Goal: Task Accomplishment & Management: Complete application form

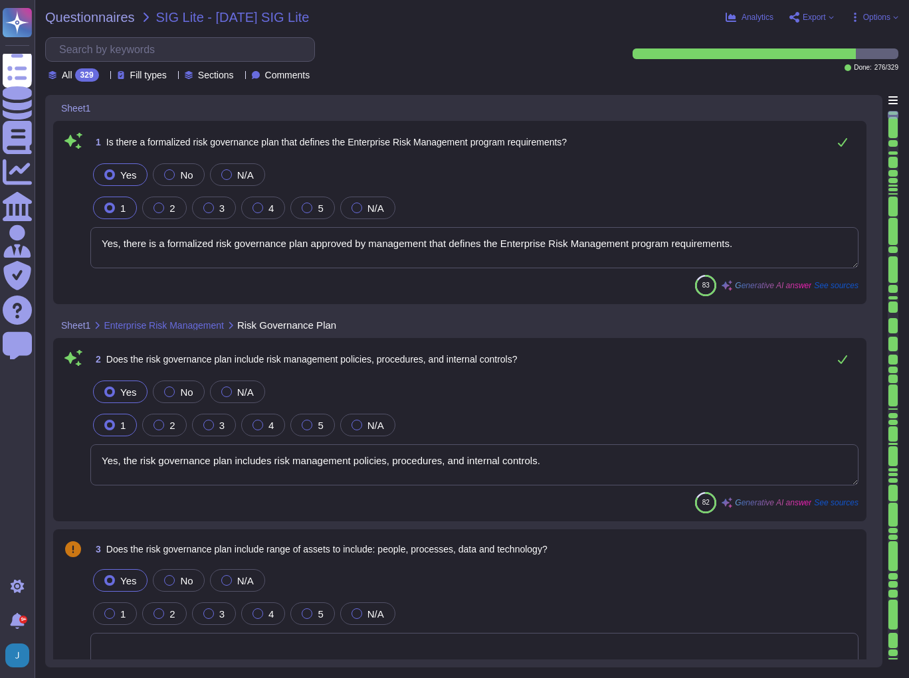
type textarea "Yes, there is a formalized risk governance plan approved by management that def…"
type textarea "Yes, the risk governance plan includes risk management policies, procedures, an…"
type textarea "Yes, Sectigo has adopted a formalized risk assessment process that identifies, …"
type textarea "Yes, Sectigo has a defined process to identify and manage the risk response and…"
click at [85, 13] on span "Questionnaires" at bounding box center [90, 17] width 90 height 13
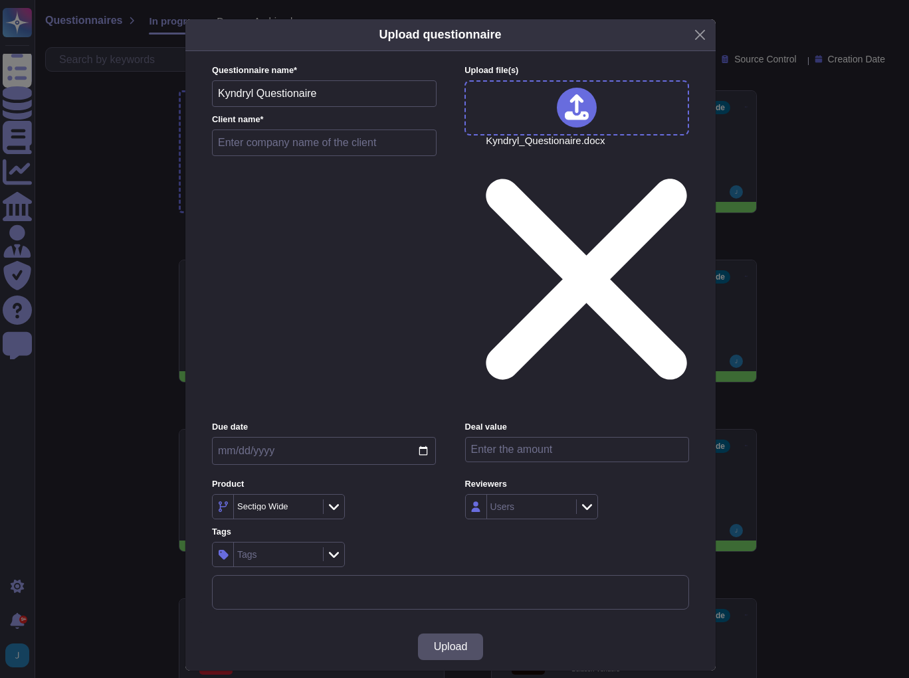
click at [276, 156] on input "text" at bounding box center [324, 143] width 225 height 27
type input "Kyndryl Questionnaire"
click at [456, 642] on span "Upload" at bounding box center [451, 647] width 34 height 11
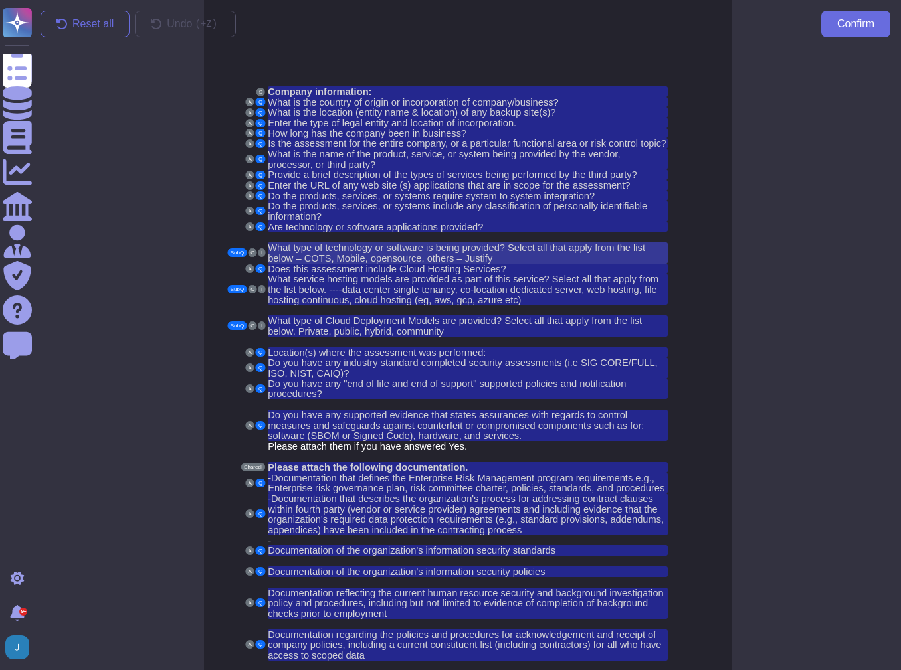
click at [278, 242] on span "What type of technology or software is being provided? Select all that apply fr…" at bounding box center [456, 252] width 377 height 21
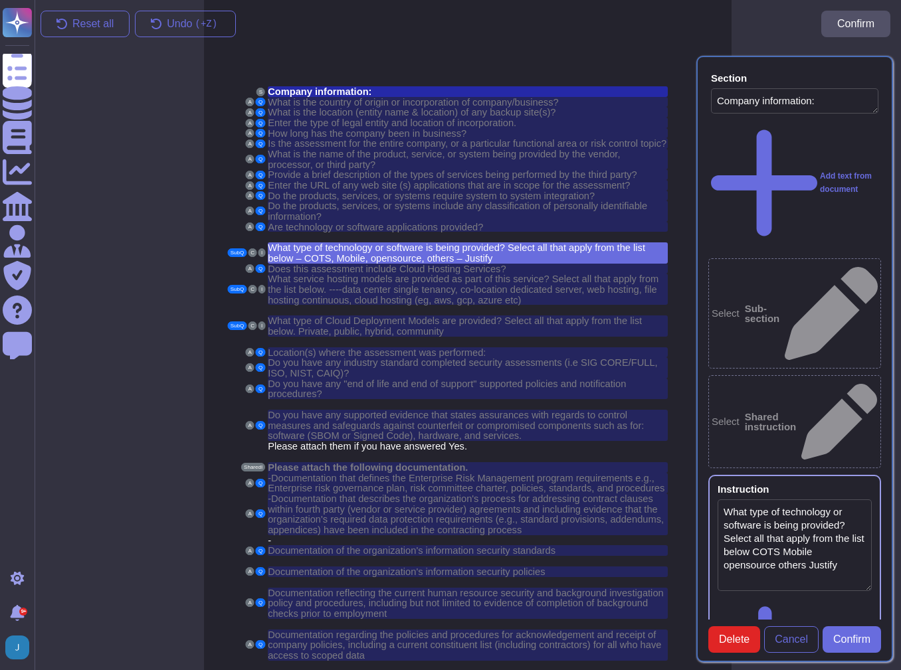
type textarea "Company information:"
type textarea "What type of technology or software is being provided? Select all that apply fr…"
type textarea "Are technology or software applications provided?"
type textarea "What type of technology or software is being provided? Select all that apply fr…"
click at [878, 79] on icon at bounding box center [878, 79] width 0 height 0
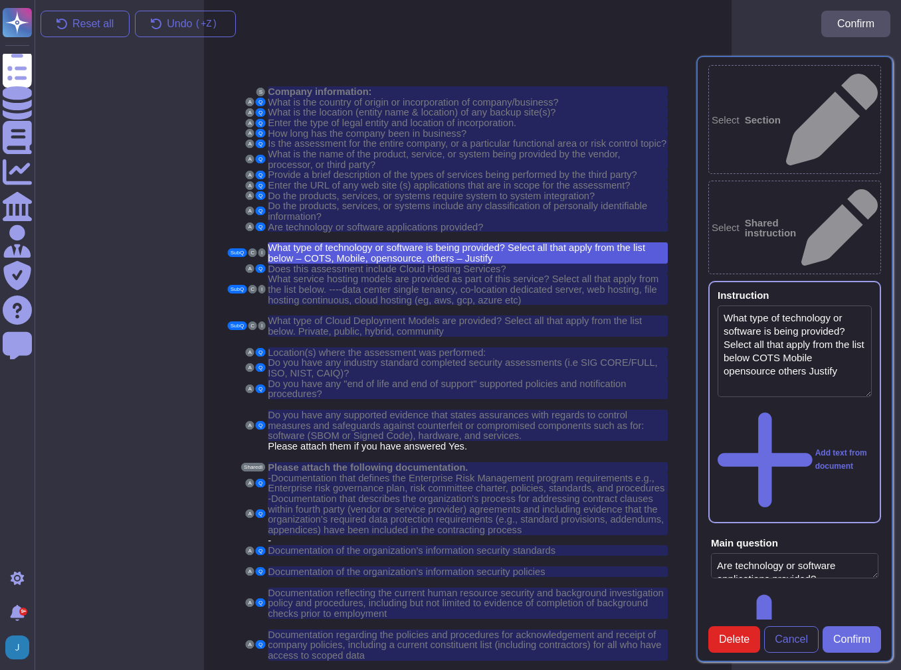
click at [854, 281] on div "Instruction What type of technology or software is being provided? Select all t…" at bounding box center [794, 402] width 173 height 242
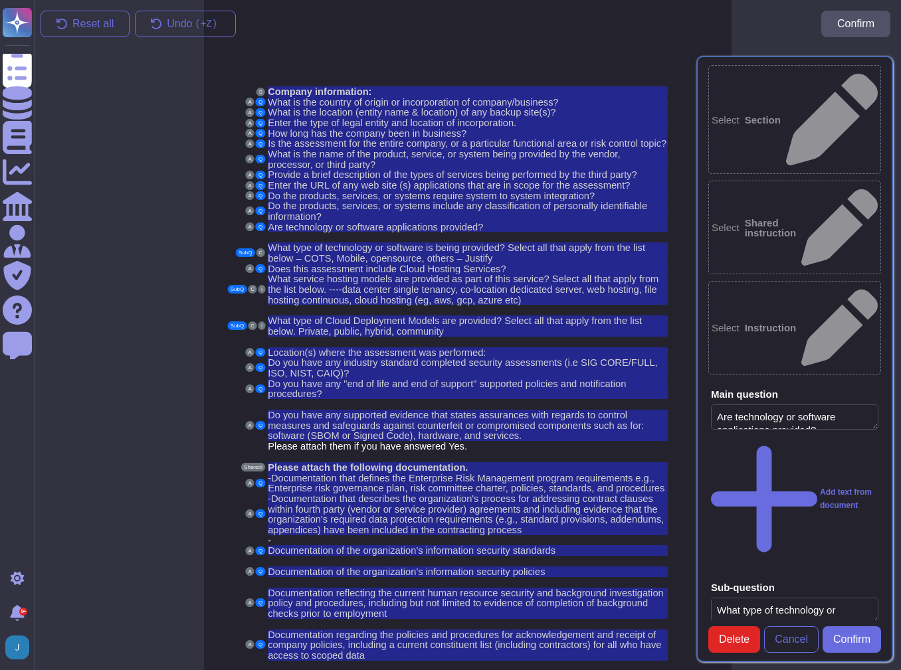
click at [806, 405] on textarea "Are technology or software applications provided?" at bounding box center [794, 417] width 167 height 25
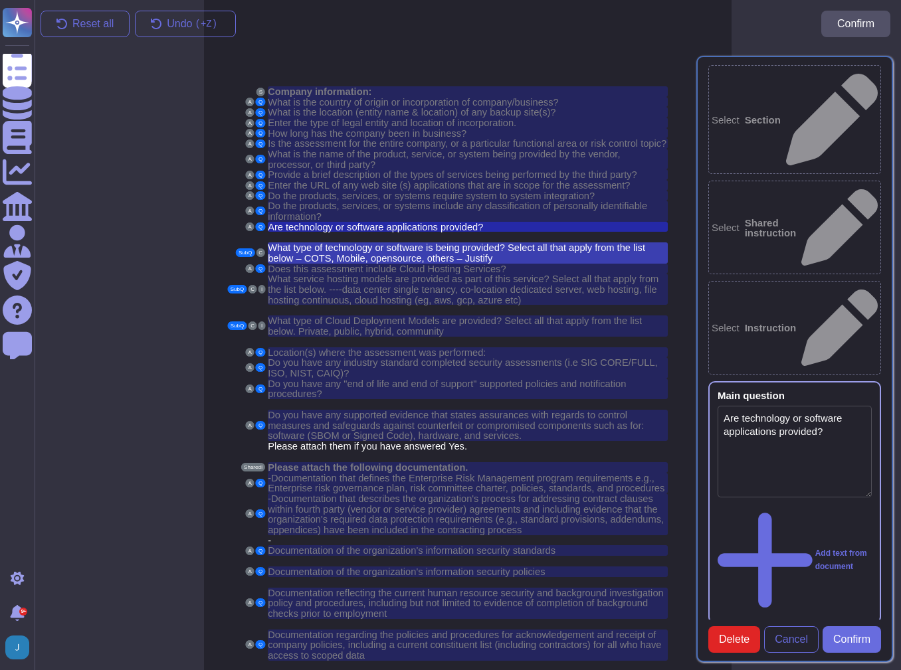
click at [298, 246] on span "What type of technology or software is being provided? Select all that apply fr…" at bounding box center [456, 252] width 377 height 21
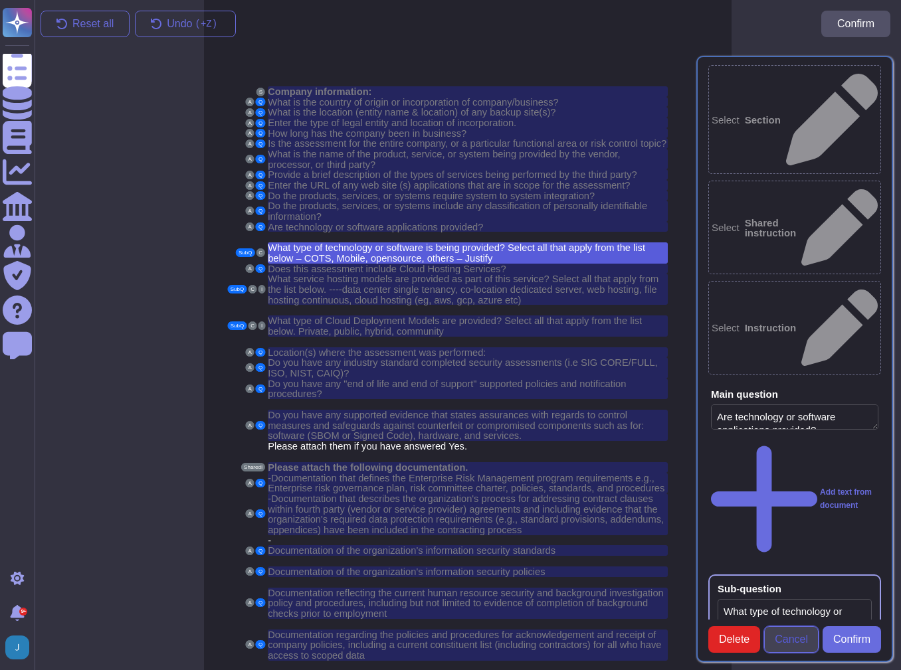
click at [786, 634] on span "Cancel" at bounding box center [790, 639] width 33 height 11
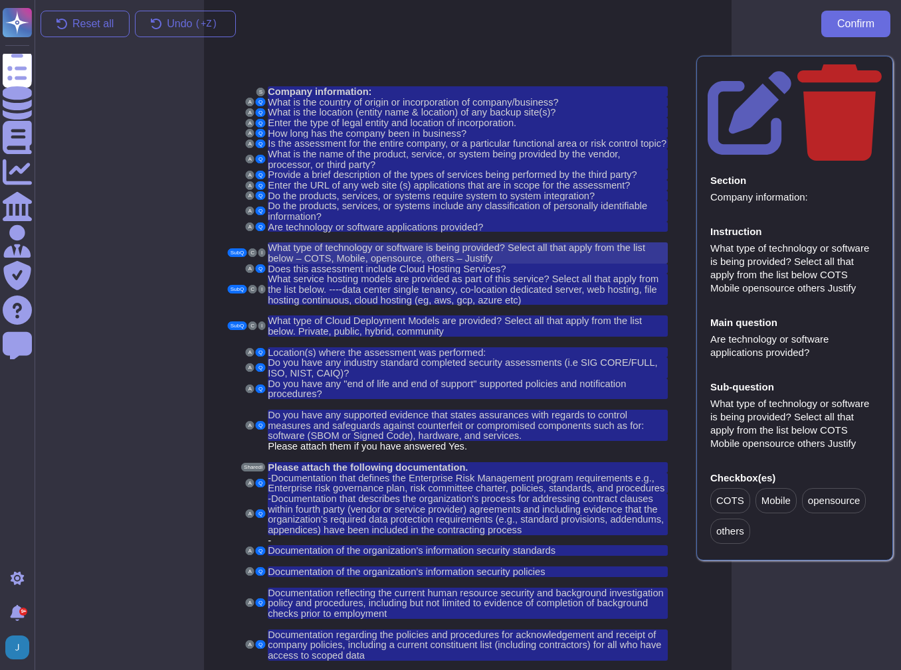
click at [286, 242] on span "What type of technology or software is being provided? Select all that apply fr…" at bounding box center [456, 252] width 377 height 21
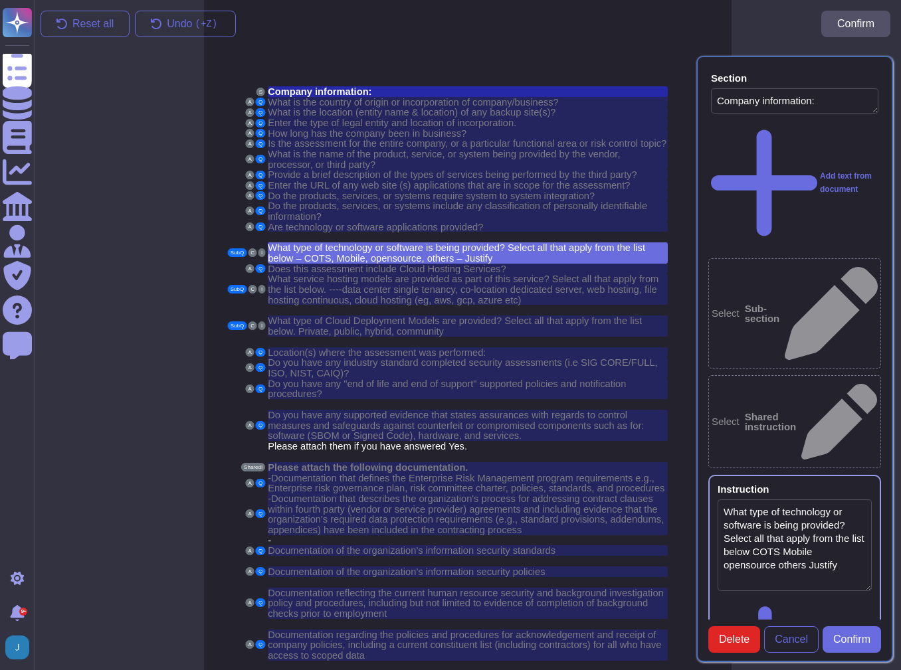
type textarea "Company information:"
type textarea "What type of technology or software is being provided? Select all that apply fr…"
type textarea "Are technology or software applications provided?"
type textarea "What type of technology or software is being provided? Select all that apply fr…"
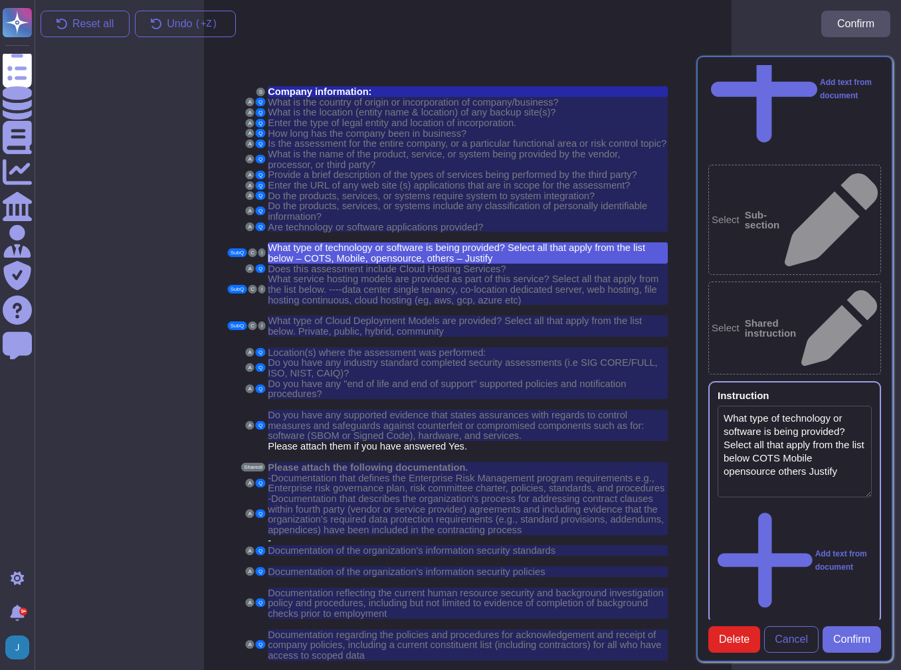
scroll to position [106, 0]
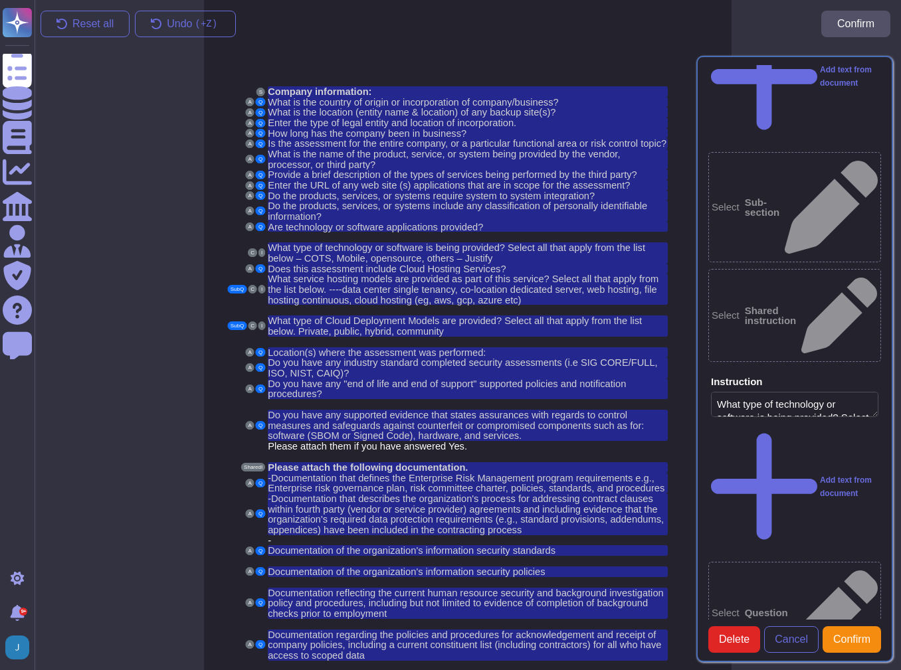
scroll to position [0, 0]
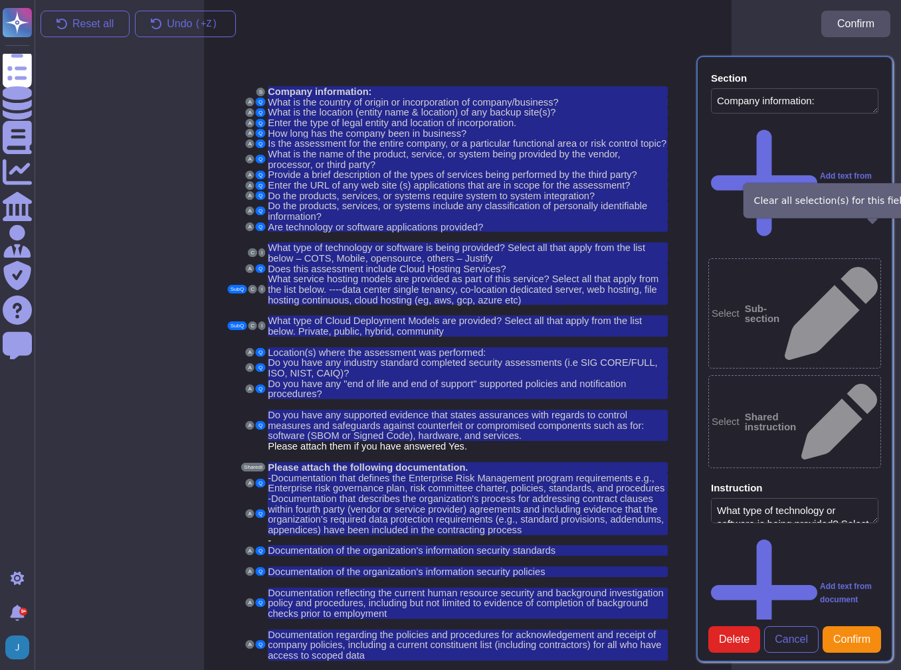
click at [878, 489] on icon at bounding box center [878, 489] width 0 height 0
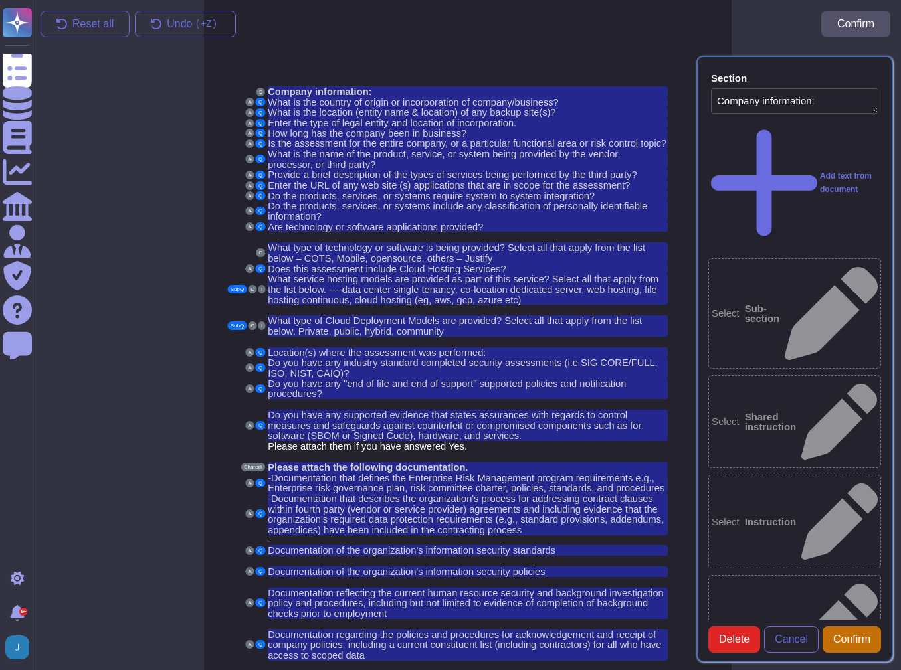
click at [853, 634] on span "Confirm" at bounding box center [851, 639] width 37 height 11
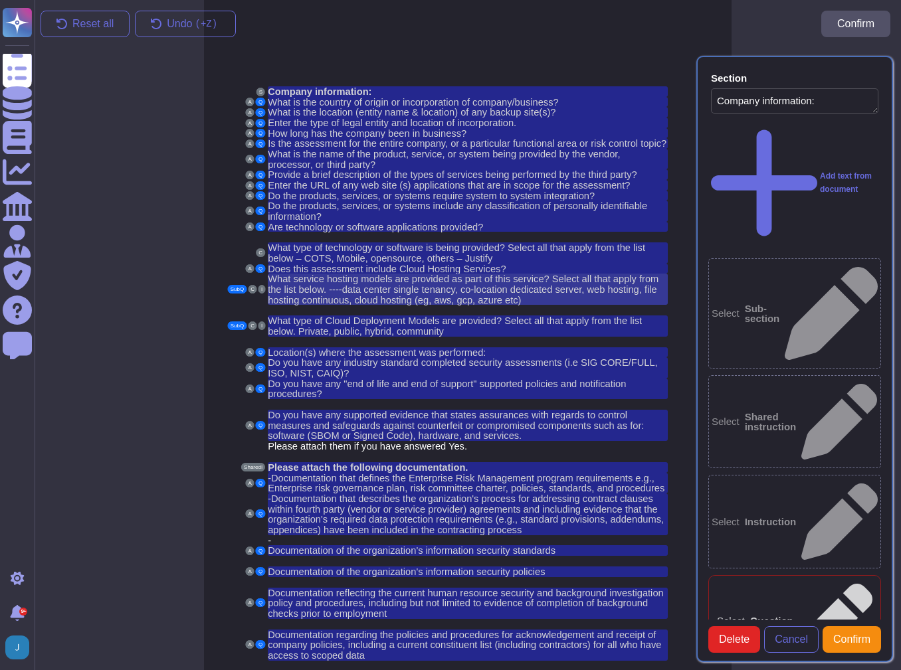
click at [300, 282] on span "What service hosting models are provided as part of this service? Select all th…" at bounding box center [463, 289] width 391 height 31
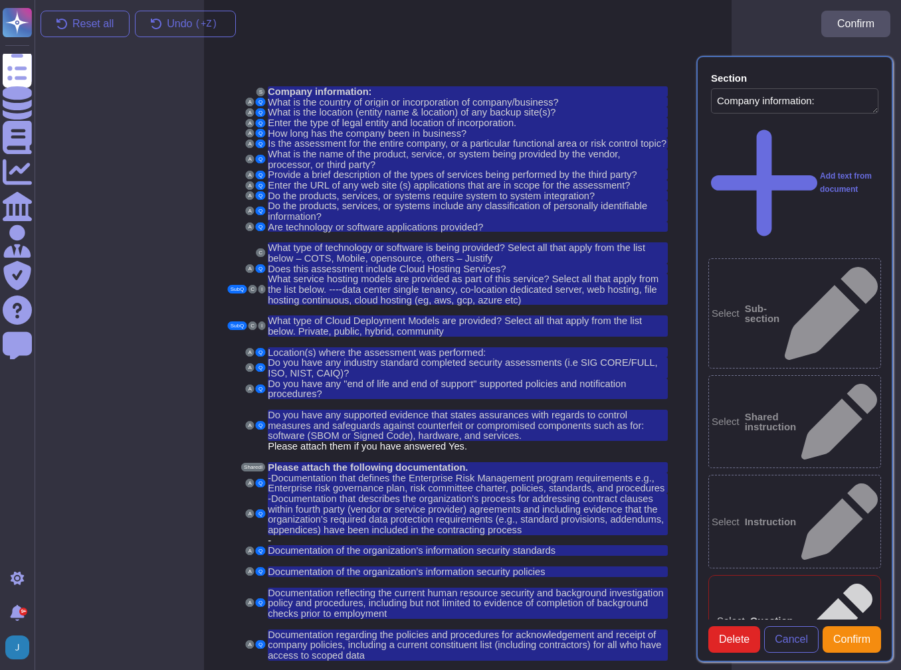
click at [764, 575] on div "Select Question" at bounding box center [794, 620] width 173 height 91
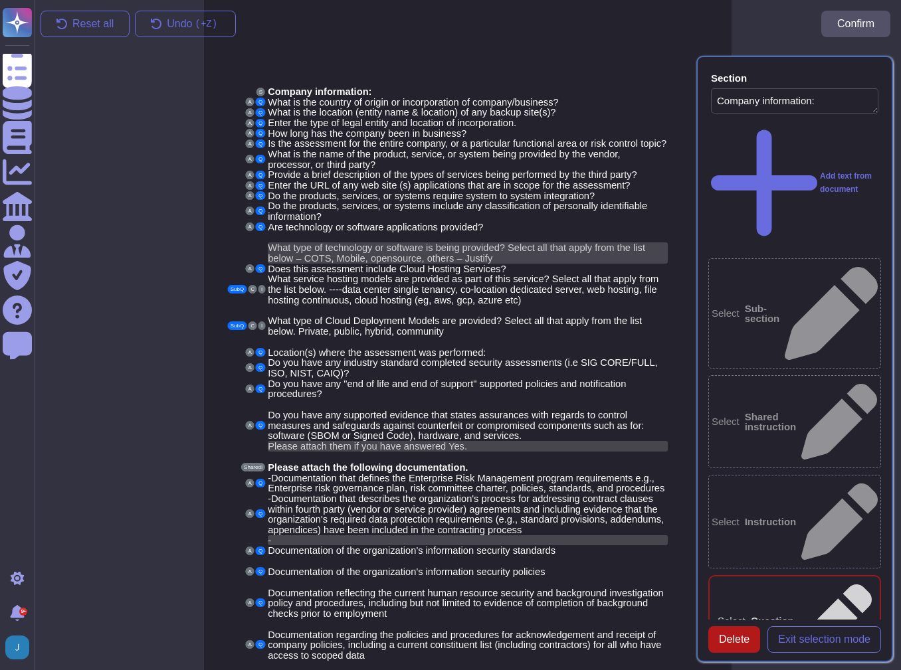
click at [723, 634] on span "Delete" at bounding box center [734, 639] width 31 height 11
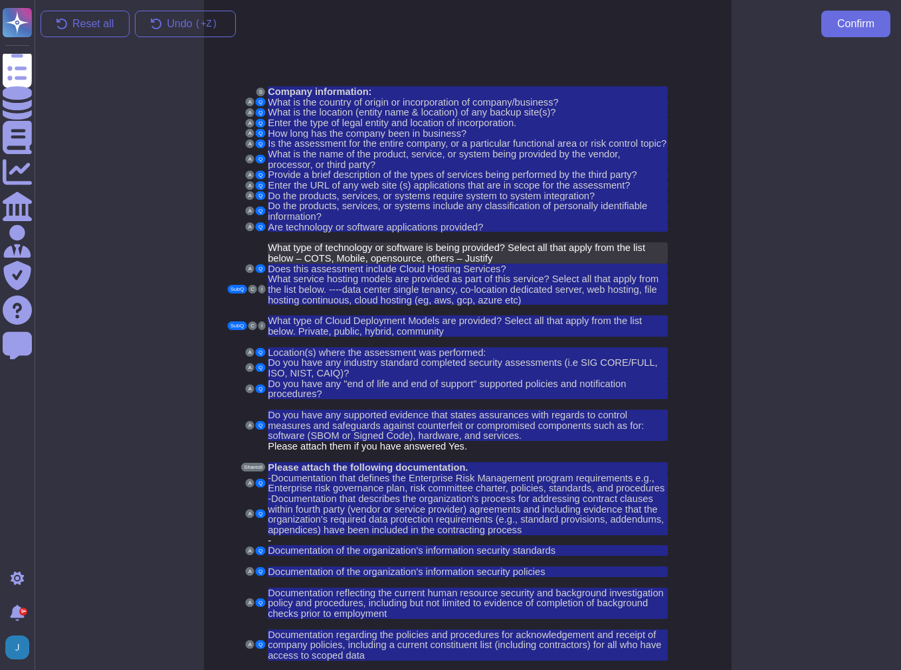
click at [284, 244] on span "What type of technology or software is being provided? Select all that apply fr…" at bounding box center [456, 252] width 377 height 21
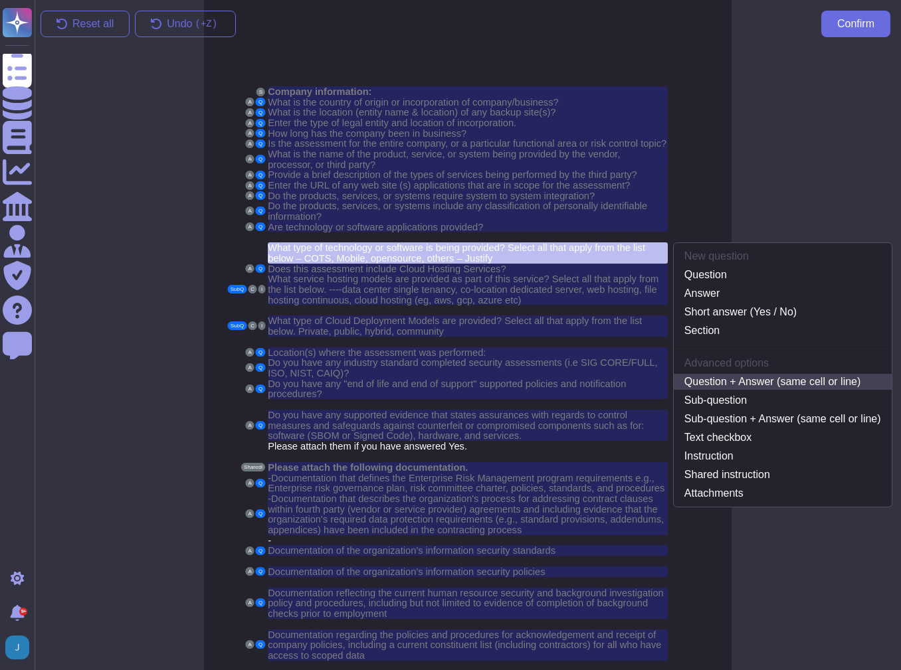
click at [739, 377] on link "Question + Answer (same cell or line)" at bounding box center [783, 382] width 218 height 16
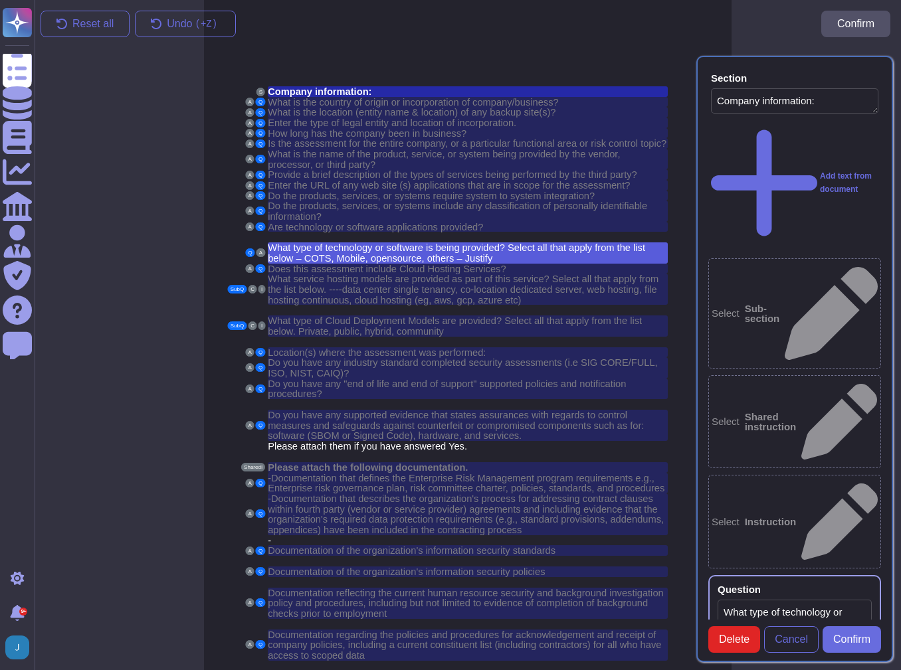
type textarea "Company information:"
type textarea "What type of technology or software is being provided? Select all that apply fr…"
click at [306, 282] on span "What service hosting models are provided as part of this service? Select all th…" at bounding box center [463, 289] width 391 height 31
click at [310, 264] on span "Does this assessment include Cloud Hosting Services?" at bounding box center [387, 269] width 238 height 11
click at [858, 645] on span "Confirm" at bounding box center [851, 639] width 37 height 11
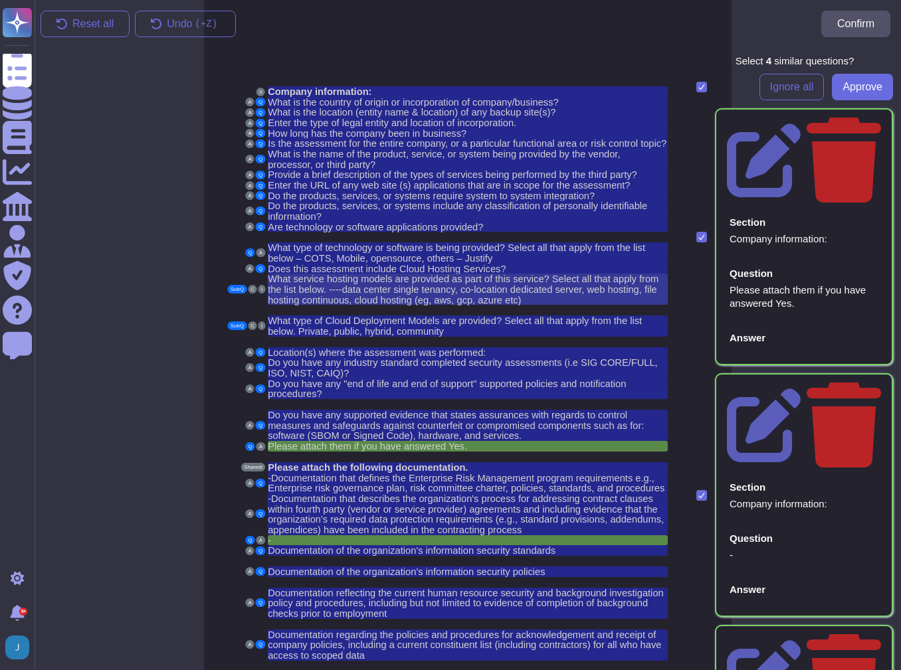
click at [282, 283] on span "What service hosting models are provided as part of this service? Select all th…" at bounding box center [463, 289] width 391 height 31
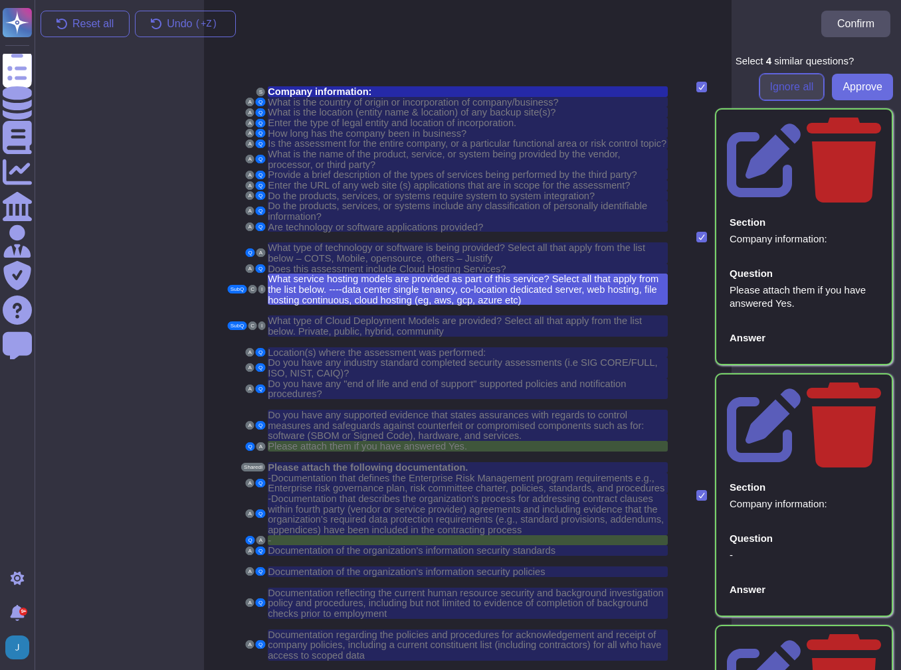
drag, startPoint x: 279, startPoint y: 283, endPoint x: 769, endPoint y: 84, distance: 529.2
click at [770, 84] on span "Ignore all" at bounding box center [792, 87] width 44 height 11
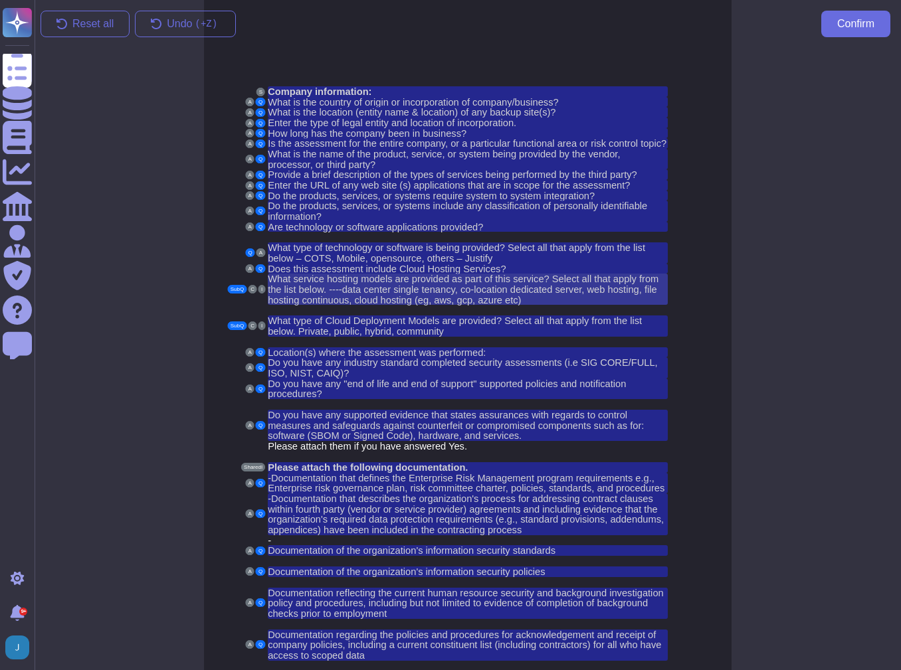
click at [316, 278] on span "What service hosting models are provided as part of this service? Select all th…" at bounding box center [463, 289] width 391 height 31
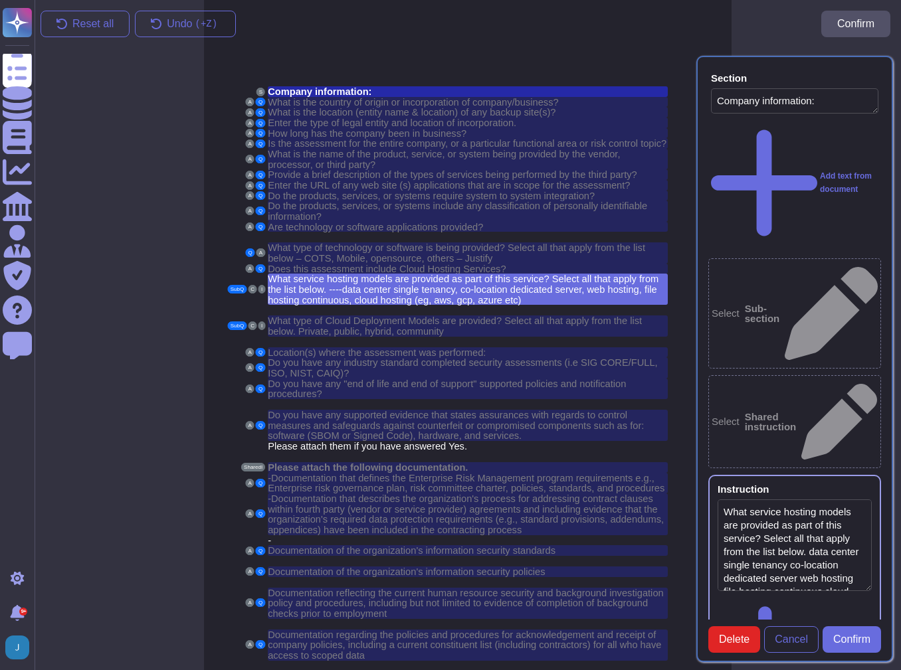
type textarea "Company information:"
type textarea "What service hosting models are provided as part of this service? Select all th…"
type textarea "Does this assessment include Cloud Hosting Services?"
type textarea "What service hosting models are provided as part of this service? Select all th…"
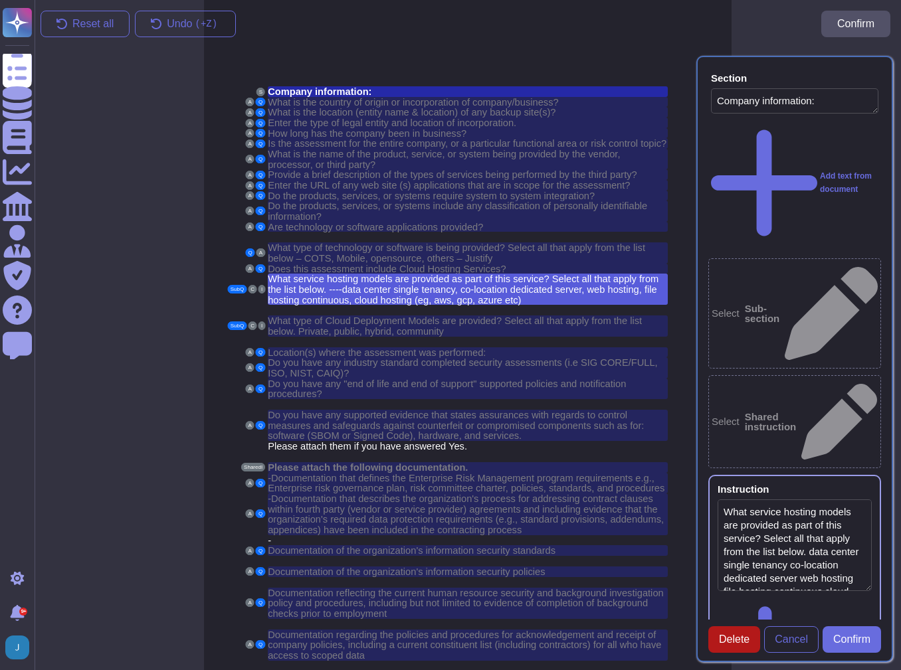
click at [724, 645] on span "Delete" at bounding box center [734, 639] width 31 height 11
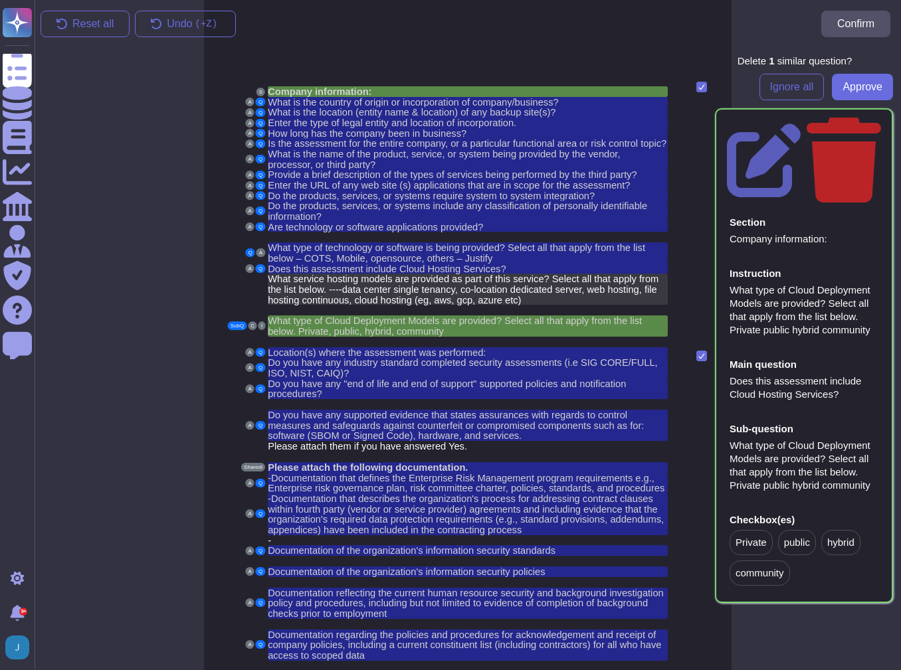
click at [310, 284] on span "What service hosting models are provided as part of this service? Select all th…" at bounding box center [463, 289] width 391 height 31
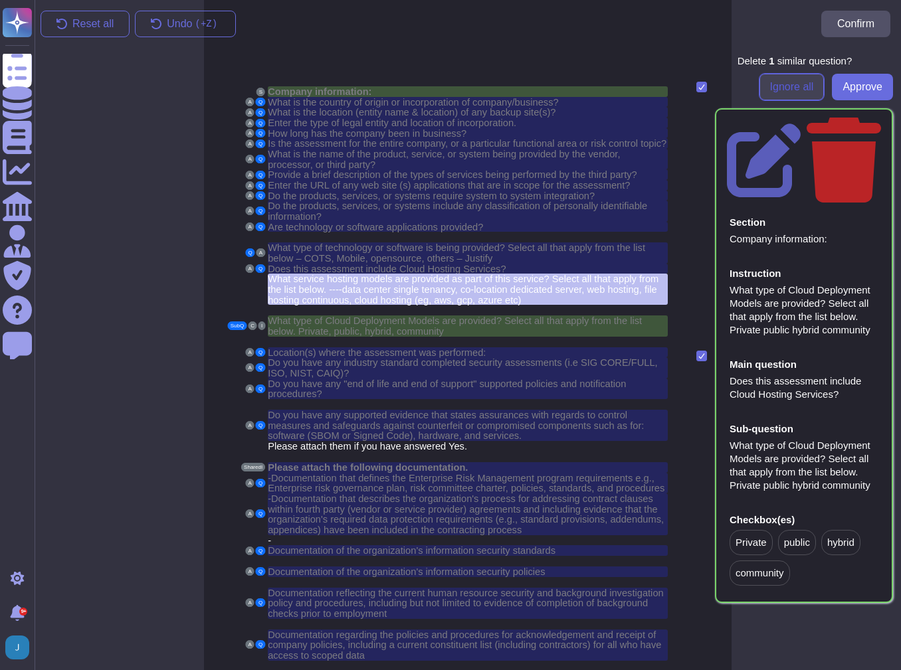
drag, startPoint x: 310, startPoint y: 284, endPoint x: 794, endPoint y: 88, distance: 523.0
click at [794, 88] on span "Ignore all" at bounding box center [792, 87] width 44 height 11
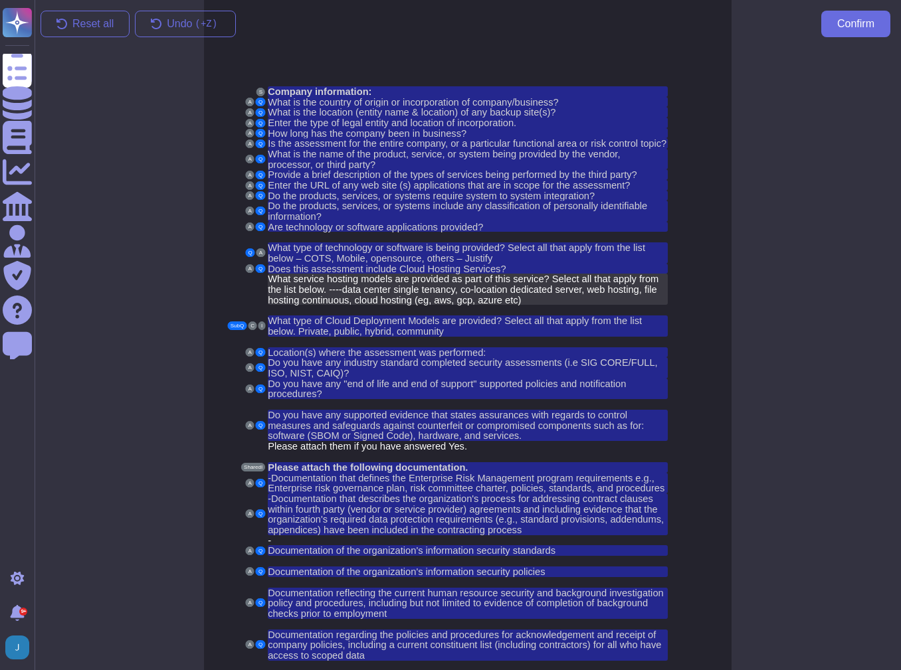
click at [361, 279] on span "What service hosting models are provided as part of this service? Select all th…" at bounding box center [463, 289] width 391 height 31
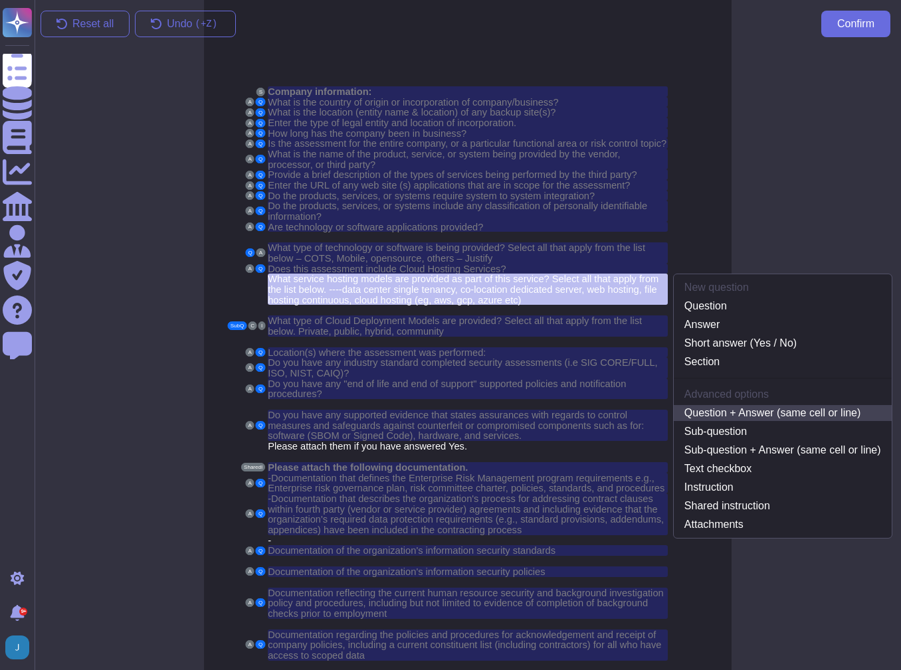
click at [715, 405] on link "Question + Answer (same cell or line)" at bounding box center [783, 413] width 218 height 16
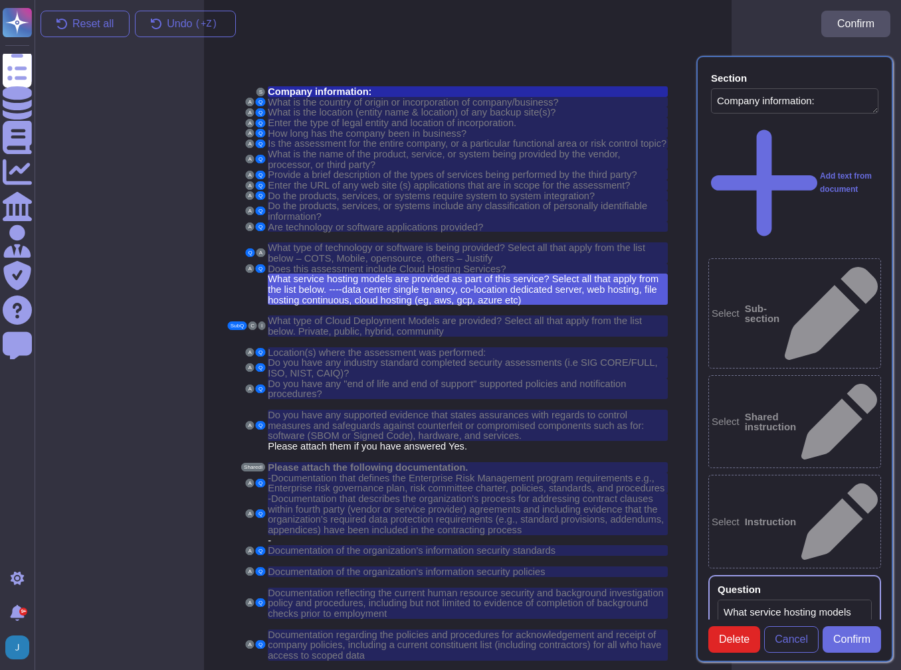
type textarea "Company information:"
type textarea "What service hosting models are provided as part of this service? Select all th…"
click at [312, 317] on span "What type of Cloud Deployment Models are provided? Select all that apply from t…" at bounding box center [455, 326] width 374 height 21
click at [735, 645] on span "Delete" at bounding box center [734, 639] width 31 height 11
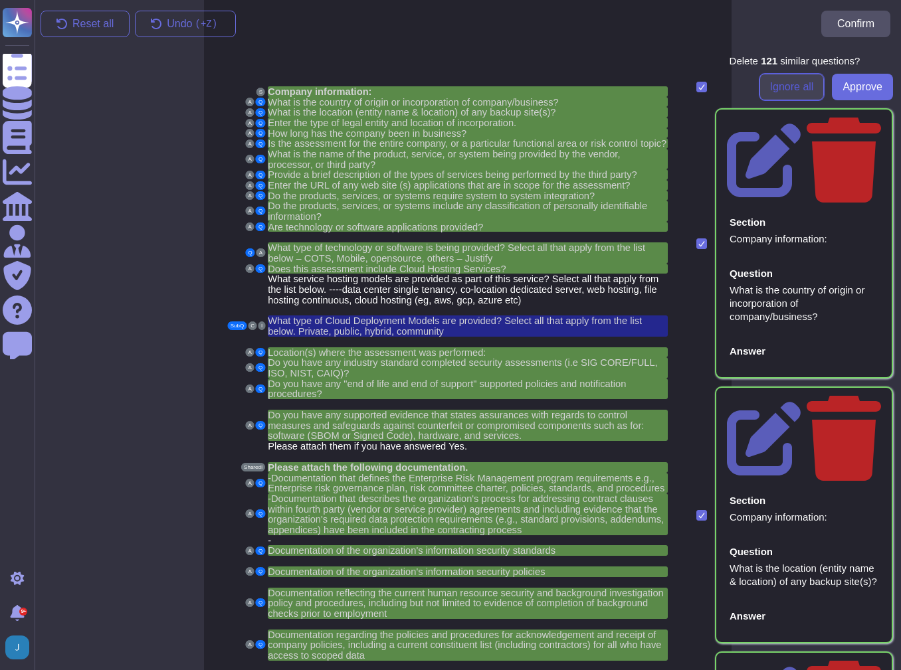
click at [770, 92] on span "Ignore all" at bounding box center [792, 87] width 44 height 11
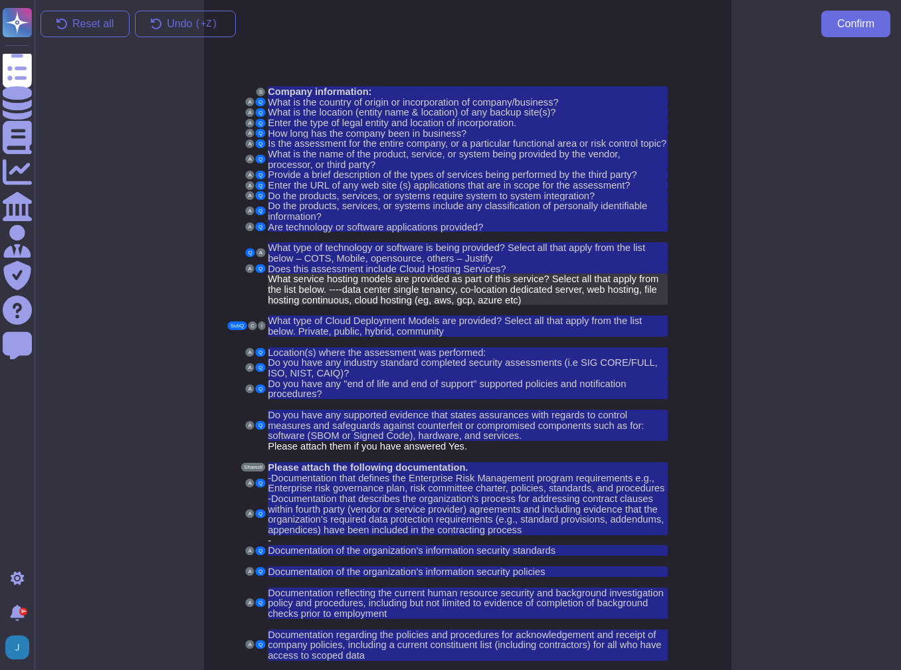
click at [321, 277] on span "What service hosting models are provided as part of this service? Select all th…" at bounding box center [463, 289] width 391 height 31
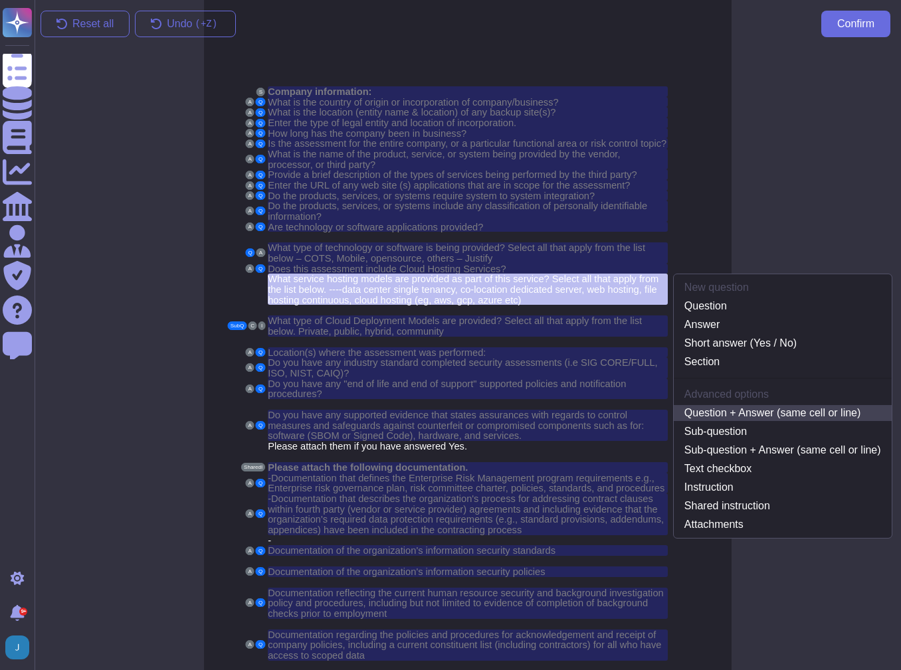
click at [722, 405] on link "Question + Answer (same cell or line)" at bounding box center [783, 413] width 218 height 16
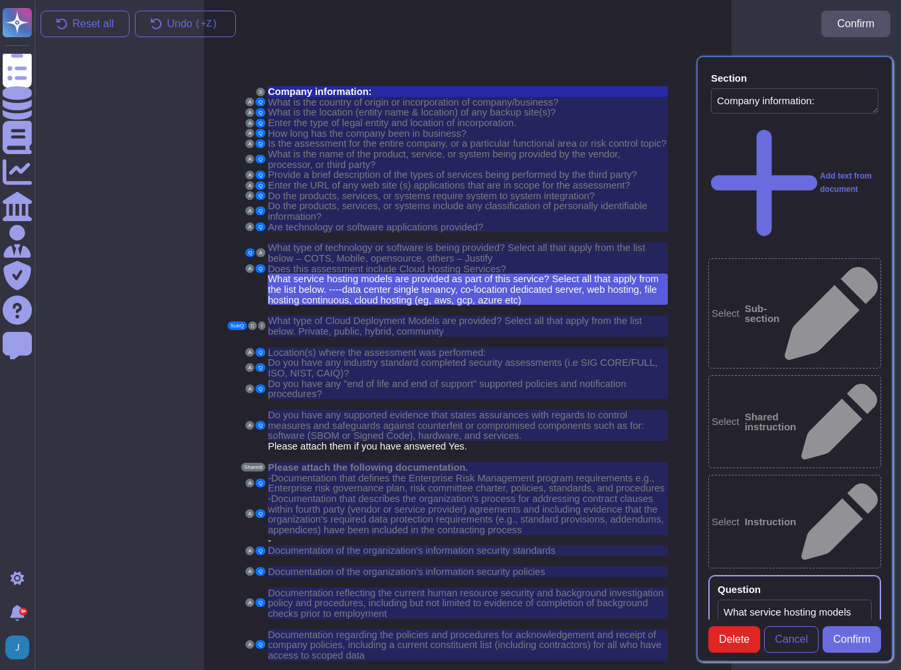
type textarea "Company information:"
type textarea "What service hosting models are provided as part of this service? Select all th…"
click at [841, 645] on span "Confirm" at bounding box center [851, 639] width 37 height 11
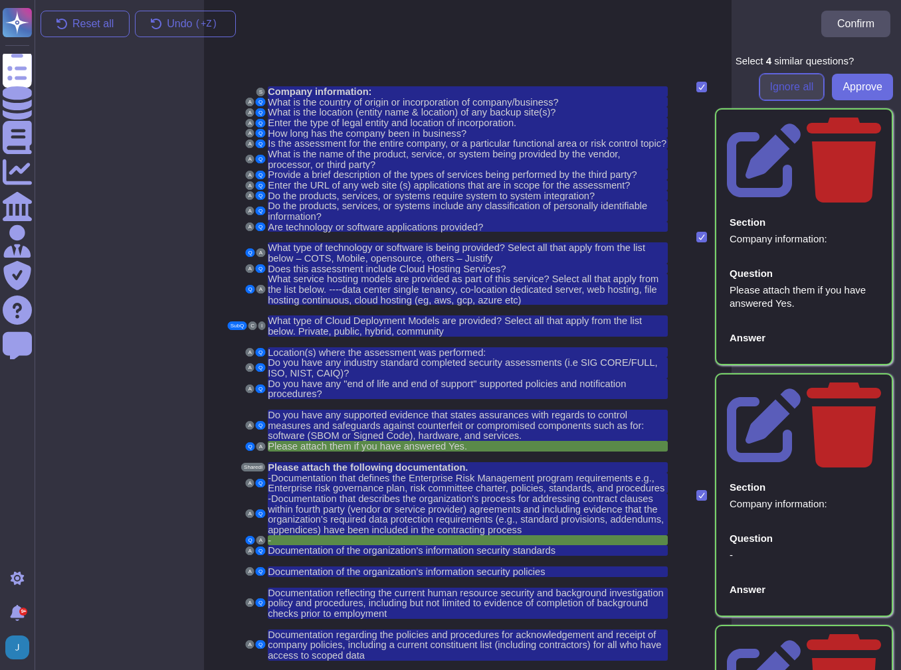
click at [759, 80] on button "Ignore all" at bounding box center [791, 87] width 65 height 27
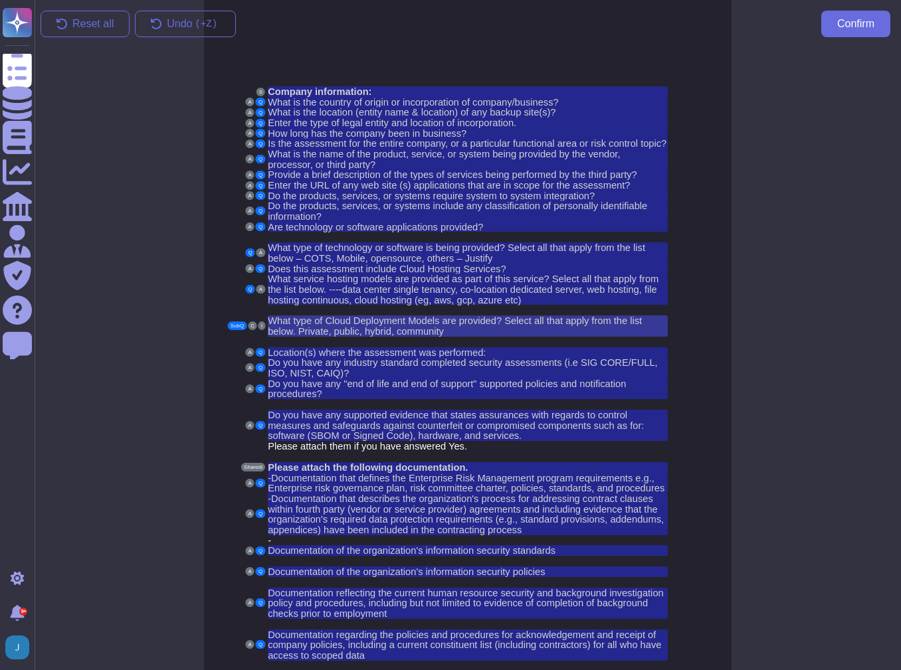
click at [344, 316] on span "What type of Cloud Deployment Models are provided? Select all that apply from t…" at bounding box center [455, 326] width 374 height 21
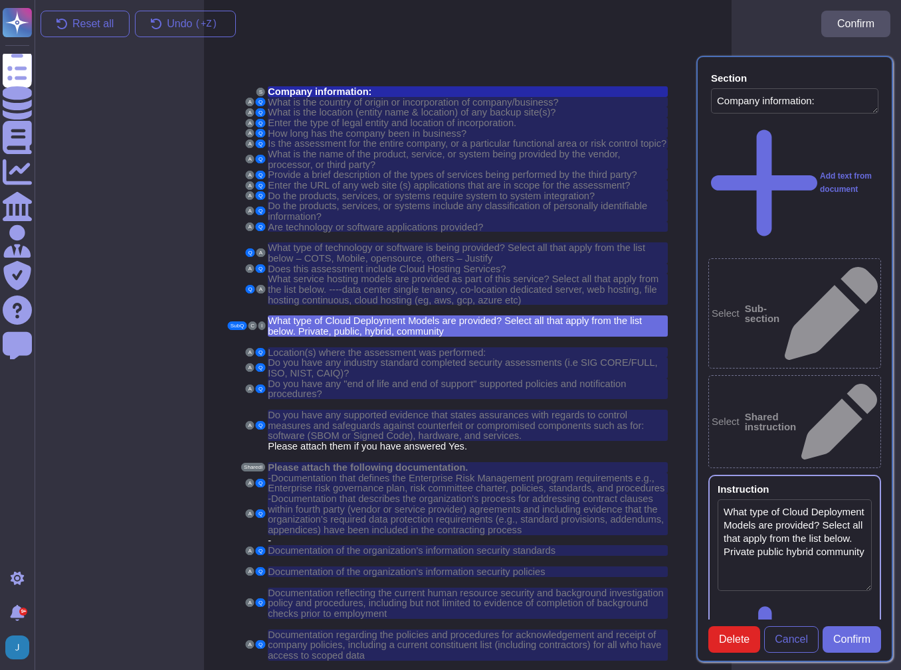
type textarea "Company information:"
type textarea "What type of Cloud Deployment Models are provided? Select all that apply from t…"
type textarea "Does this assessment include Cloud Hosting Services?"
type textarea "What type of Cloud Deployment Models are provided? Select all that apply from t…"
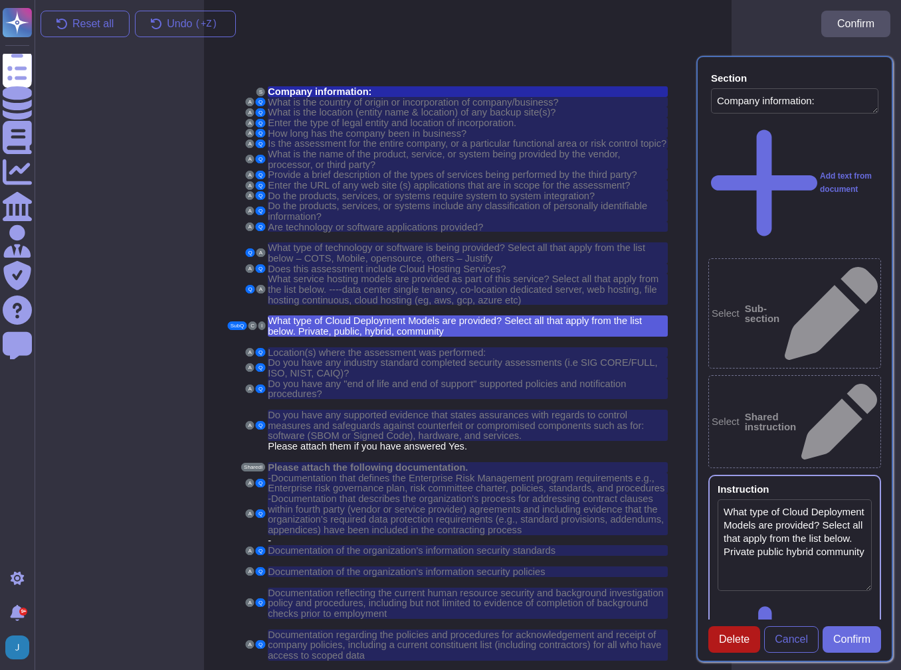
click at [724, 645] on span "Delete" at bounding box center [734, 639] width 31 height 11
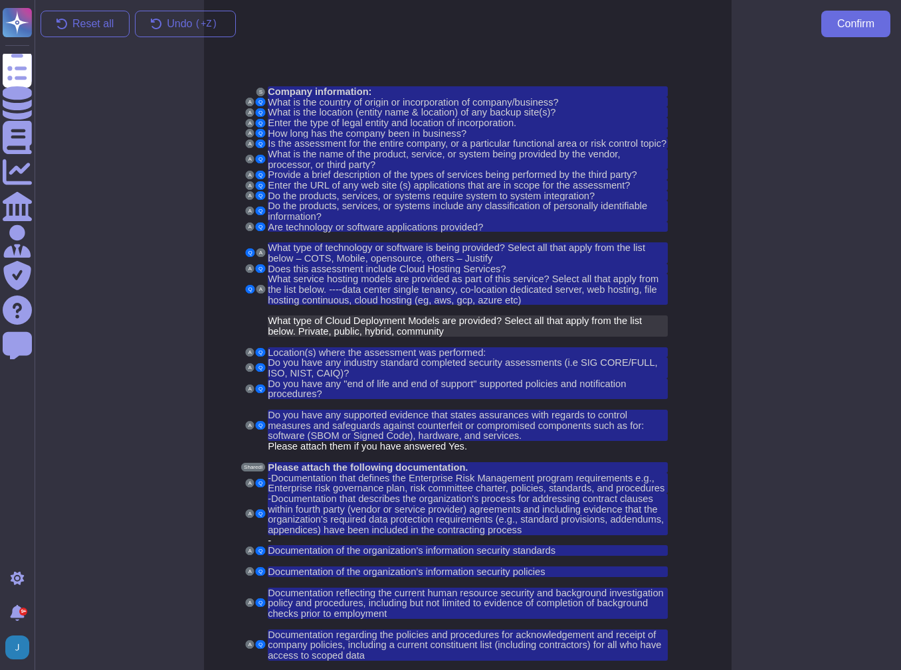
click at [379, 316] on span "What type of Cloud Deployment Models are provided? Select all that apply from t…" at bounding box center [455, 326] width 374 height 21
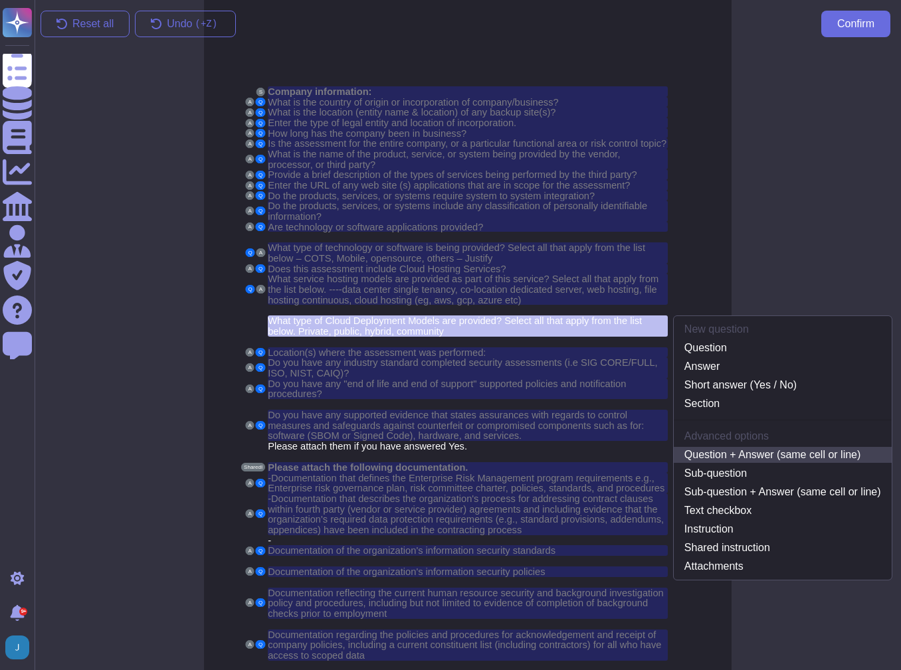
click at [692, 447] on link "Question + Answer (same cell or line)" at bounding box center [783, 455] width 218 height 16
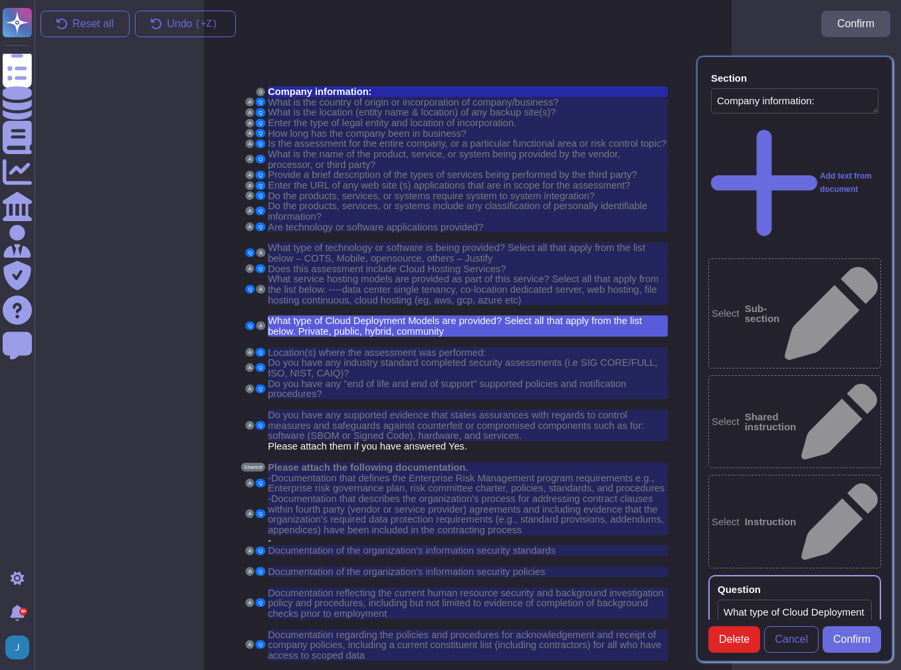
type textarea "Company information:"
type textarea "What type of Cloud Deployment Models are provided? Select all that apply from t…"
click at [864, 644] on span "Confirm" at bounding box center [851, 639] width 37 height 11
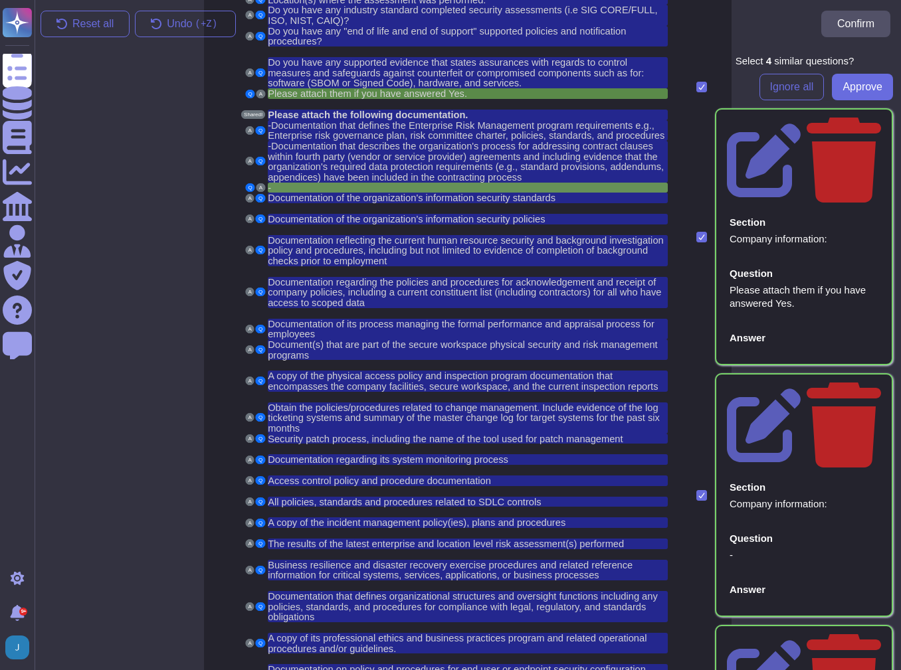
scroll to position [159, 0]
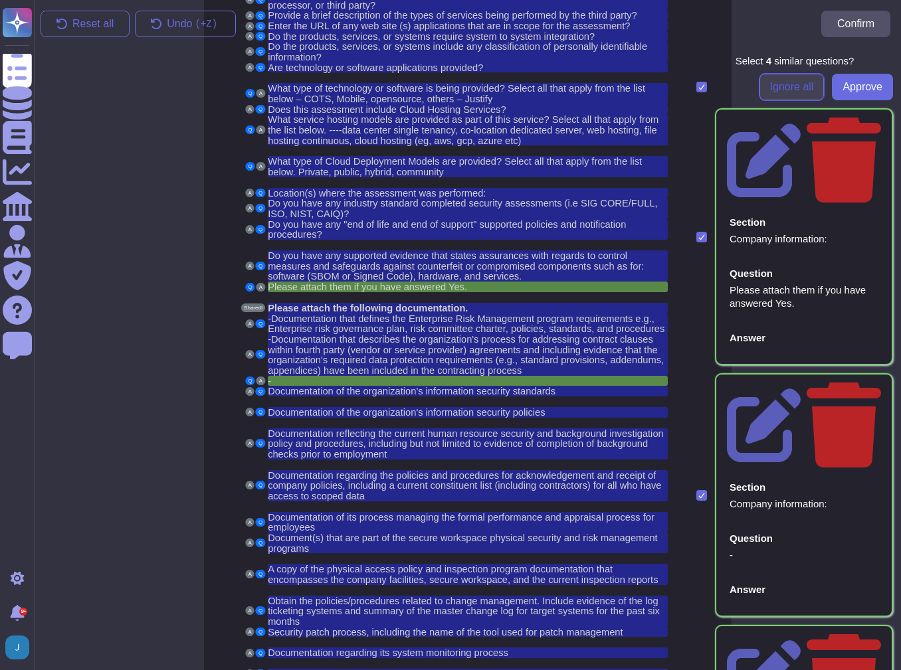
click at [770, 87] on span "Ignore all" at bounding box center [792, 87] width 44 height 11
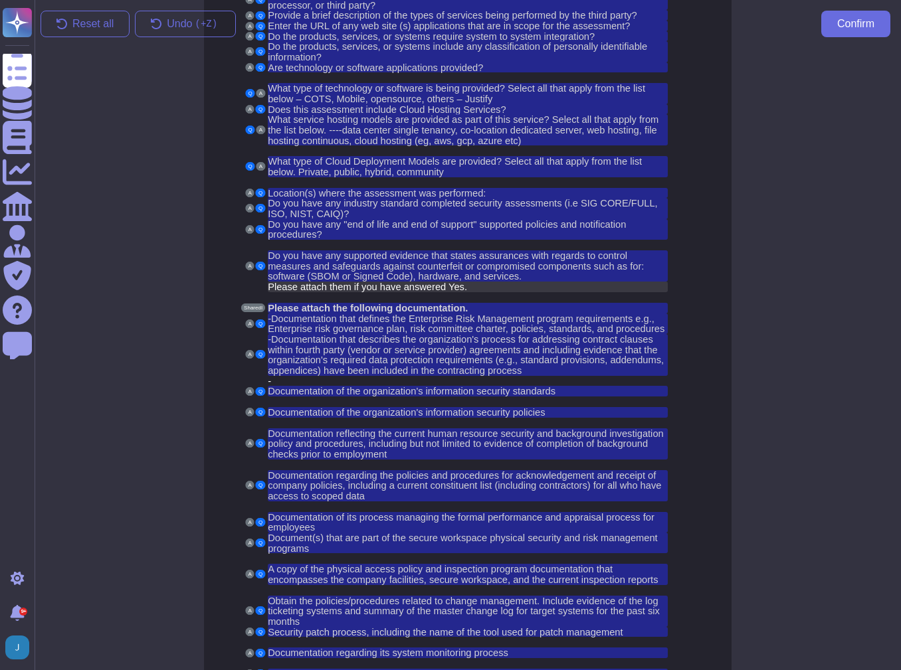
click at [294, 282] on span "Please attach them if you have answered Yes." at bounding box center [367, 287] width 199 height 11
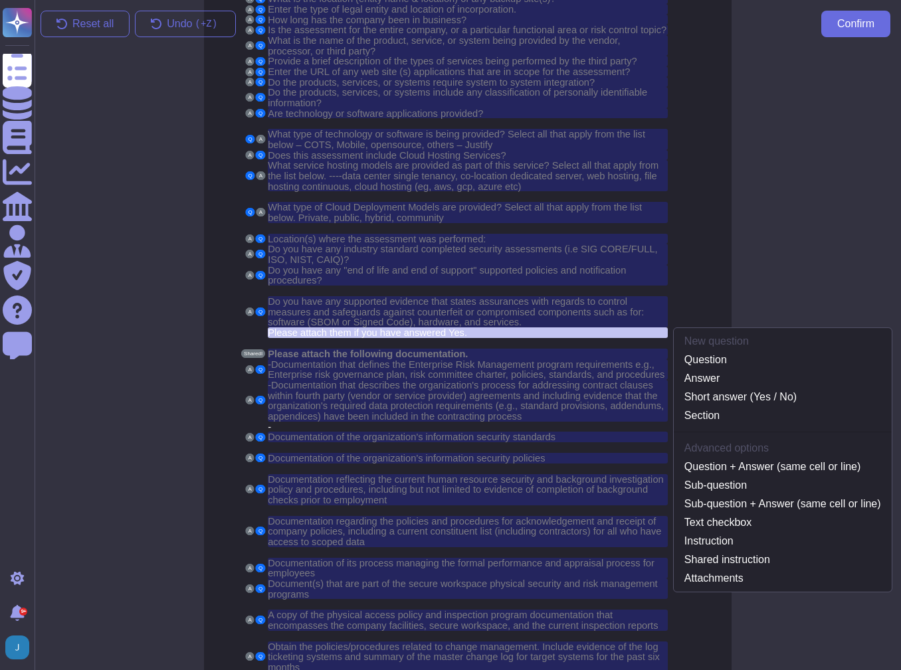
scroll to position [98, 0]
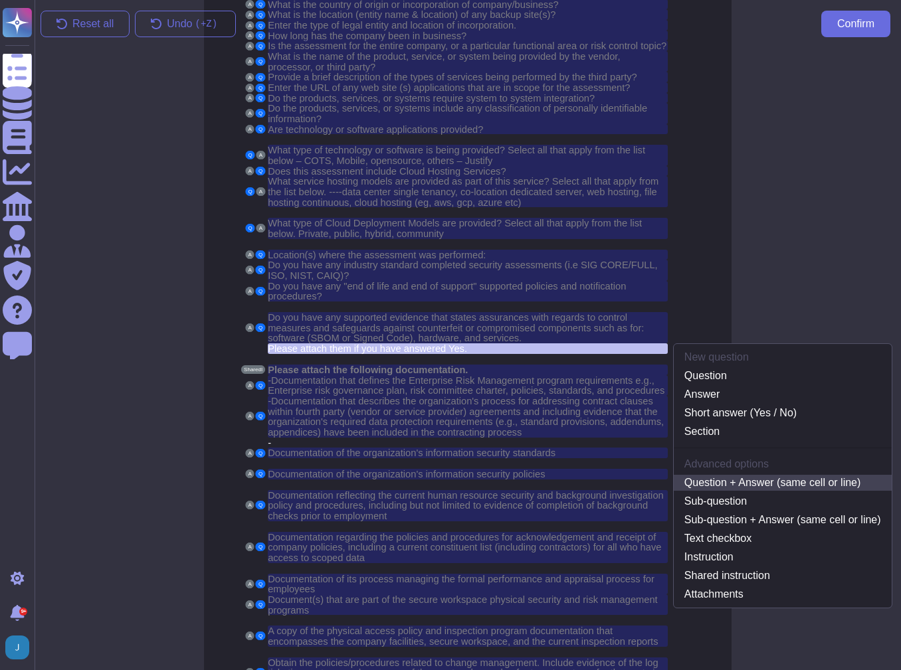
click at [741, 475] on link "Question + Answer (same cell or line)" at bounding box center [783, 483] width 218 height 16
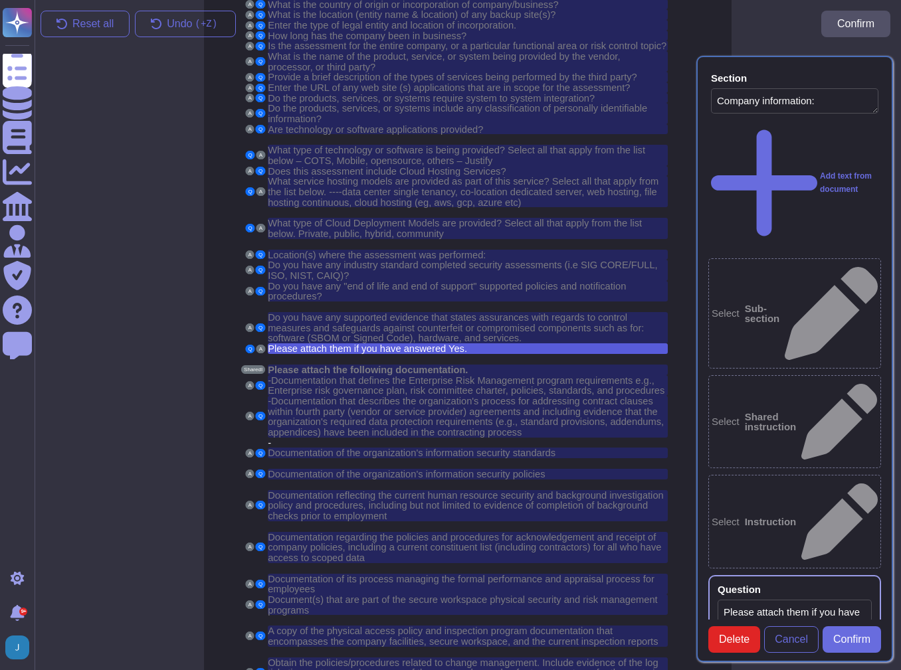
type textarea "Company information:"
type textarea "Please attach them if you have answered Yes."
click at [842, 661] on div "Section Company information: Add text from document Select Sub-section Select S…" at bounding box center [794, 359] width 197 height 606
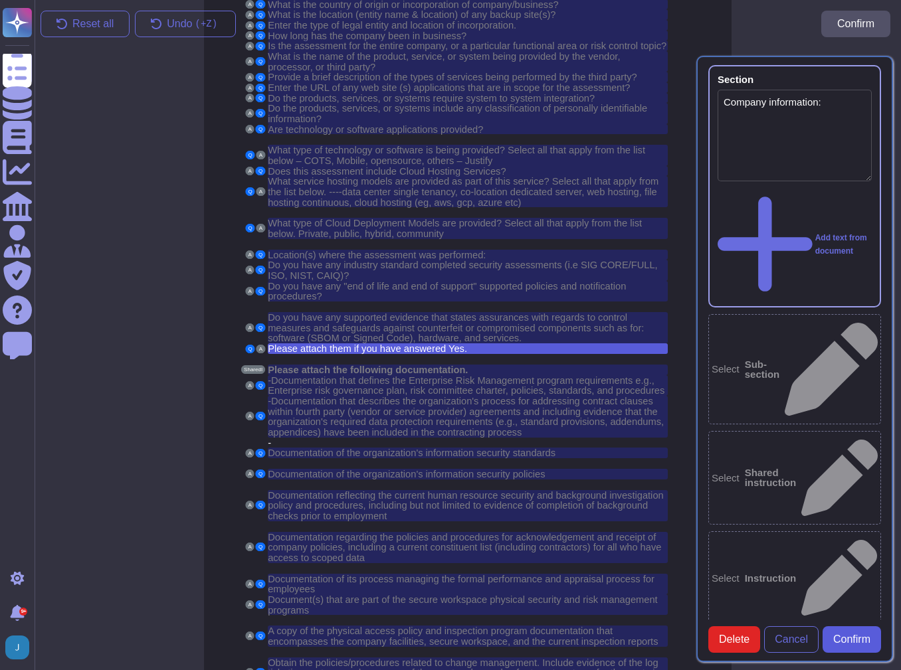
click at [852, 645] on span "Confirm" at bounding box center [851, 639] width 37 height 11
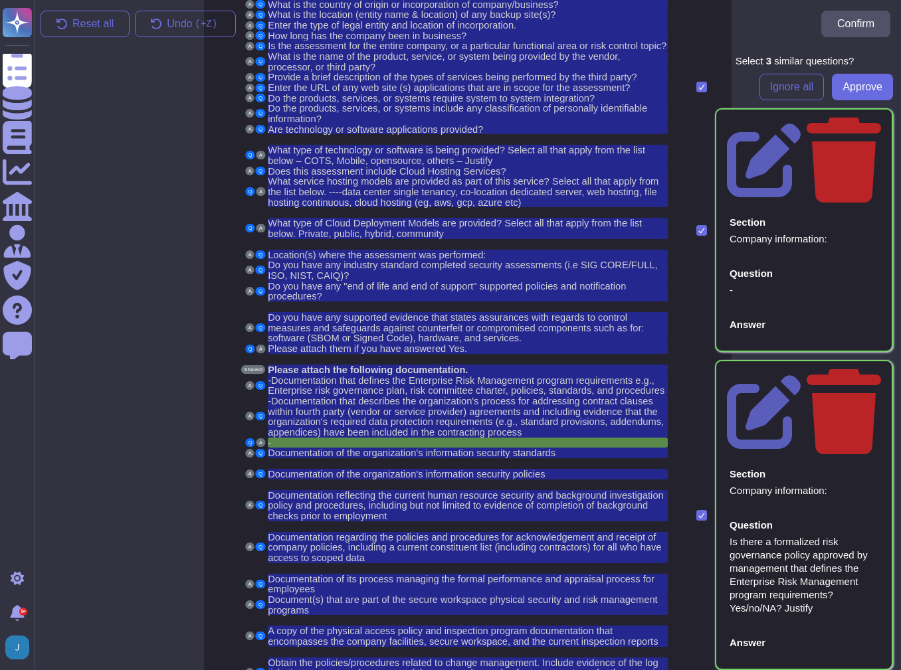
click at [769, 67] on div "Select 3 similar question s ? Ignore all Approve" at bounding box center [794, 78] width 197 height 45
click at [773, 82] on span "Ignore all" at bounding box center [792, 87] width 44 height 11
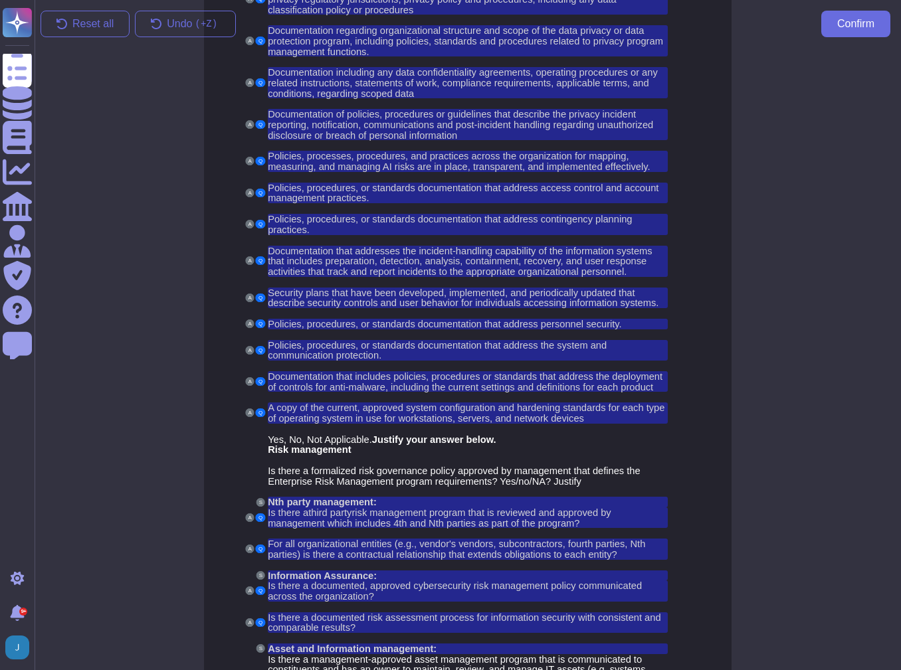
scroll to position [1160, 0]
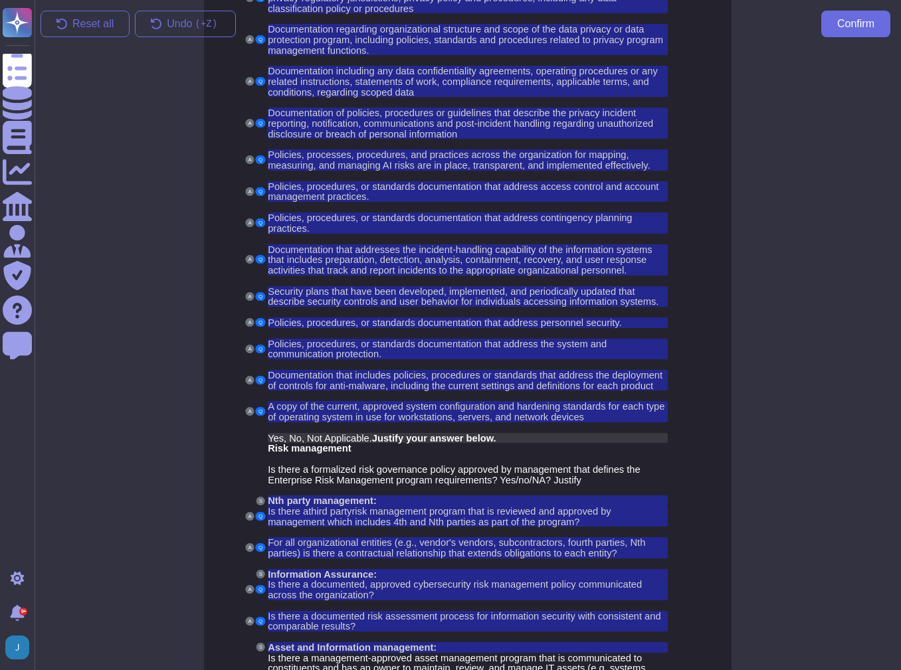
click at [305, 433] on span "Yes, No, Not Applicable." at bounding box center [320, 438] width 104 height 11
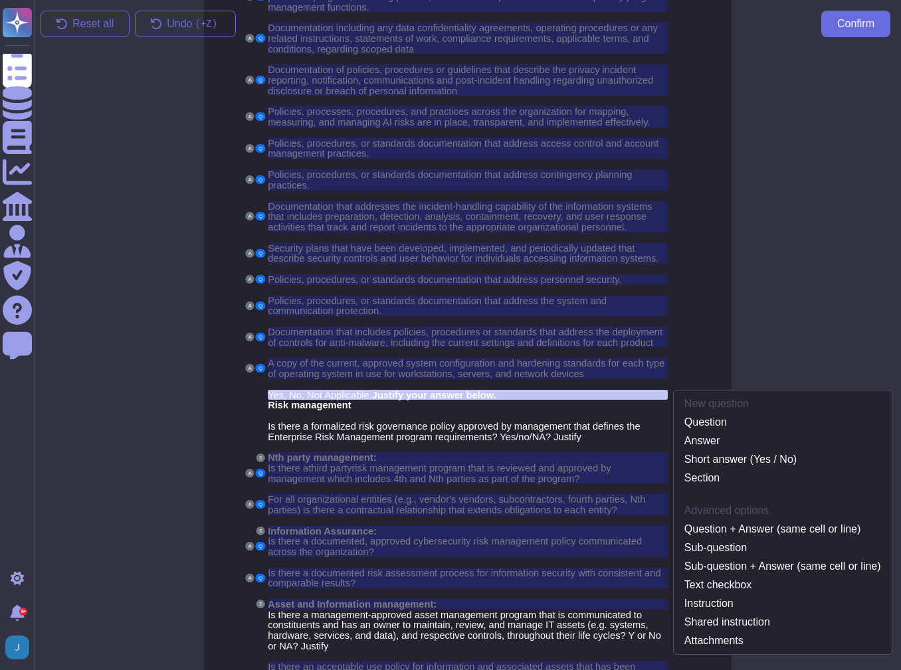
scroll to position [1214, 0]
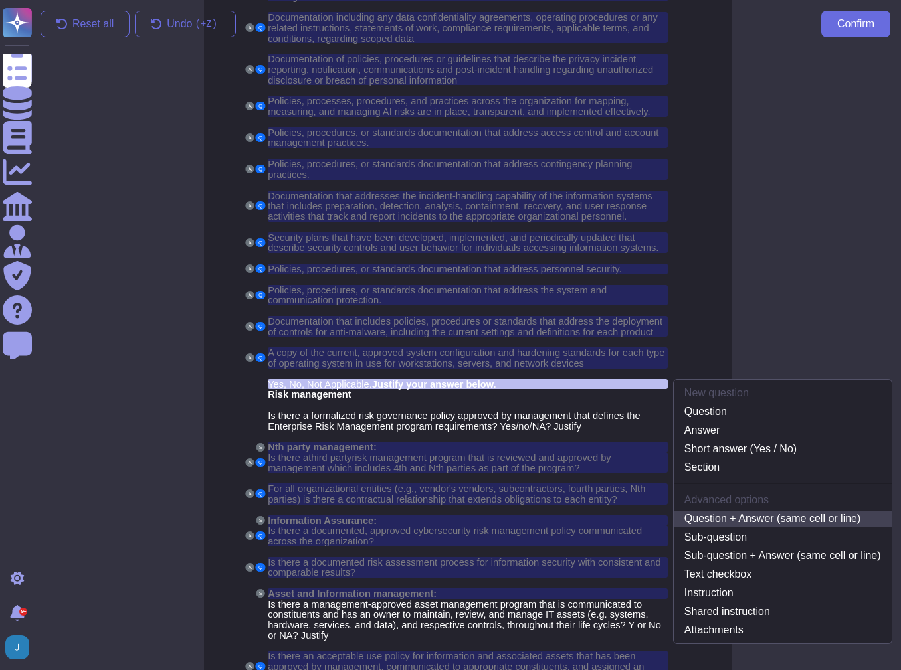
click at [728, 511] on link "Question + Answer (same cell or line)" at bounding box center [783, 519] width 218 height 16
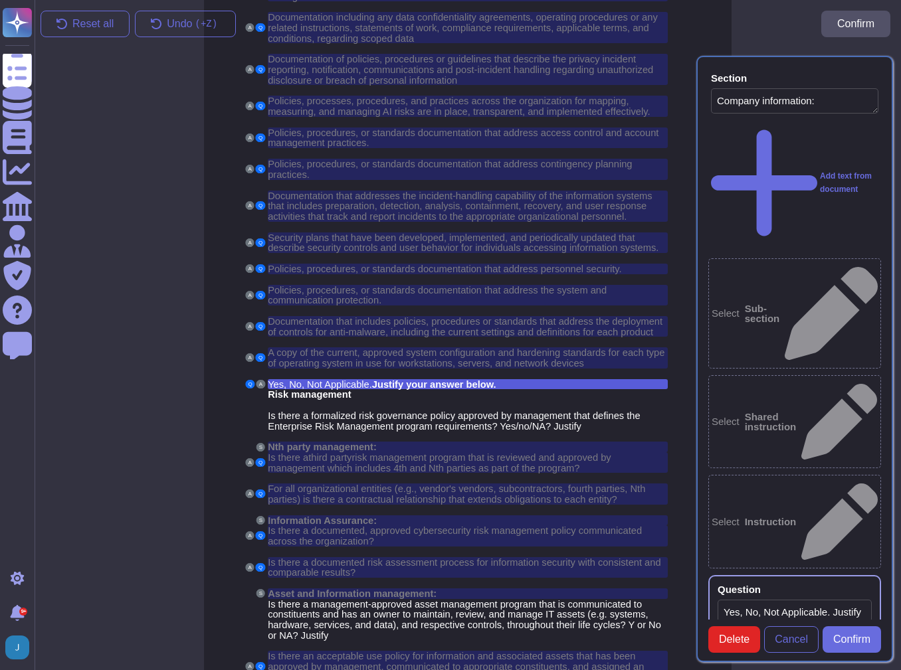
type textarea "Company information:"
type textarea "Yes, No, Not Applicable. Justify your answer below."
click at [850, 645] on span "Confirm" at bounding box center [851, 639] width 37 height 11
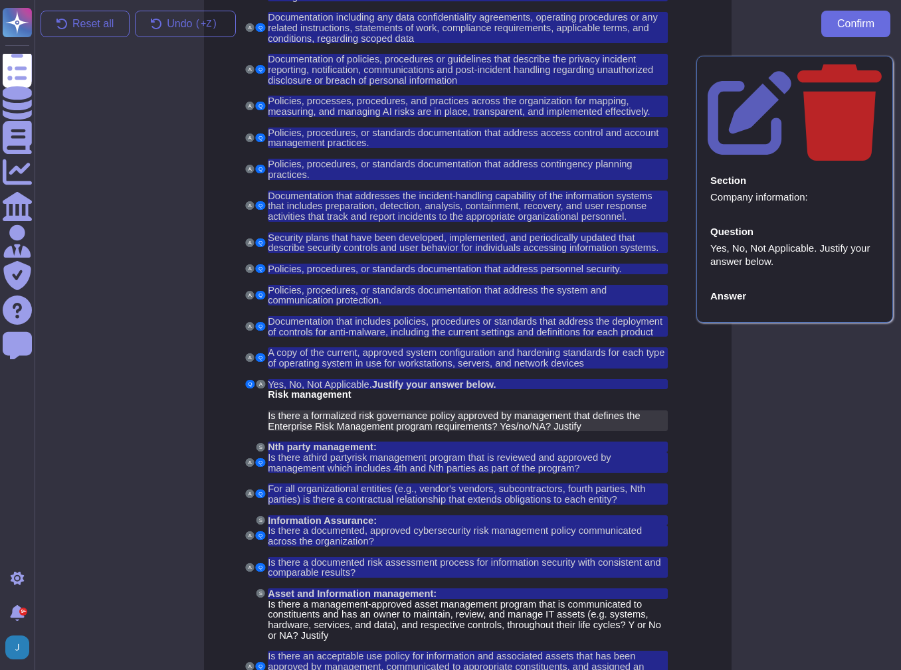
click at [298, 410] on span "Is there a formalized risk governance policy approved by management that define…" at bounding box center [454, 420] width 373 height 21
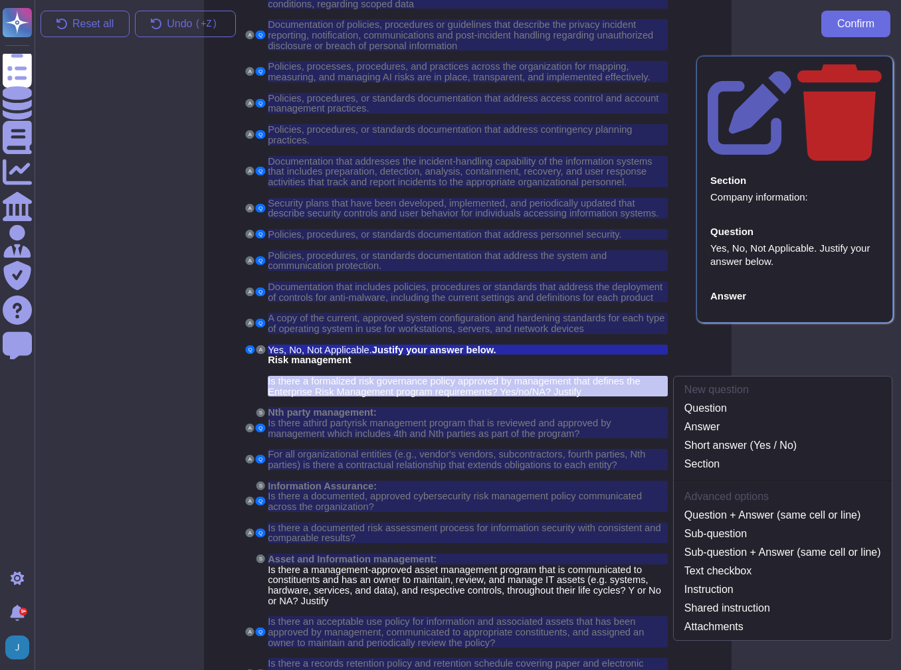
scroll to position [1250, 0]
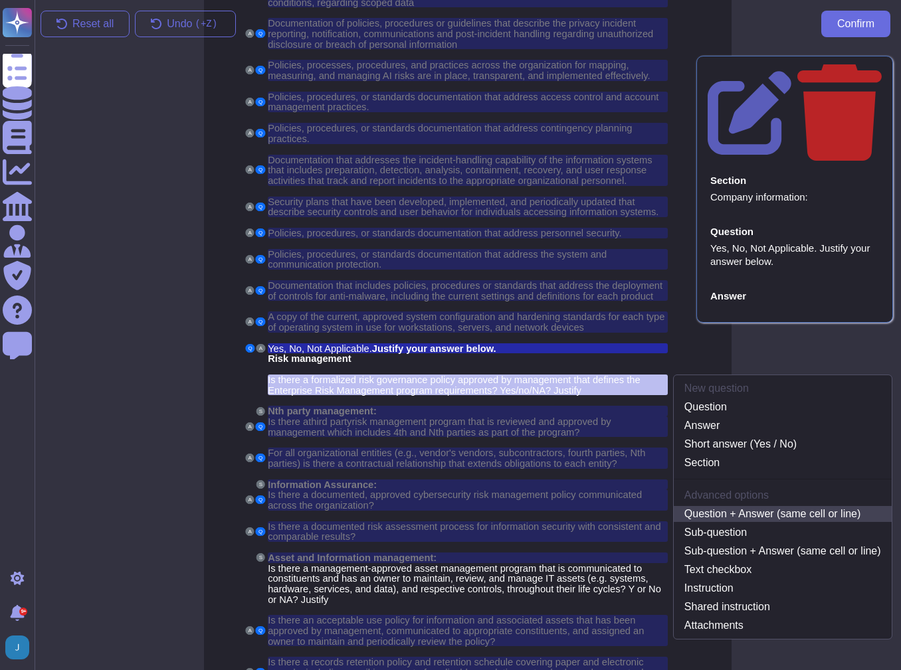
click at [722, 506] on link "Question + Answer (same cell or line)" at bounding box center [783, 514] width 218 height 16
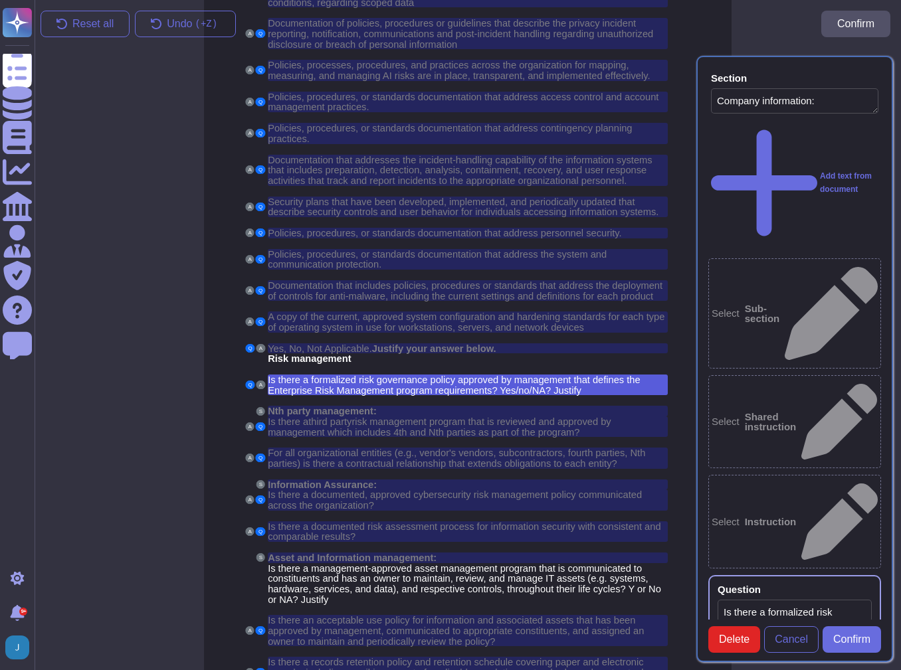
type textarea "Company information:"
type textarea "Is there a formalized risk governance policy approved by management that define…"
click at [859, 645] on span "Confirm" at bounding box center [851, 639] width 37 height 11
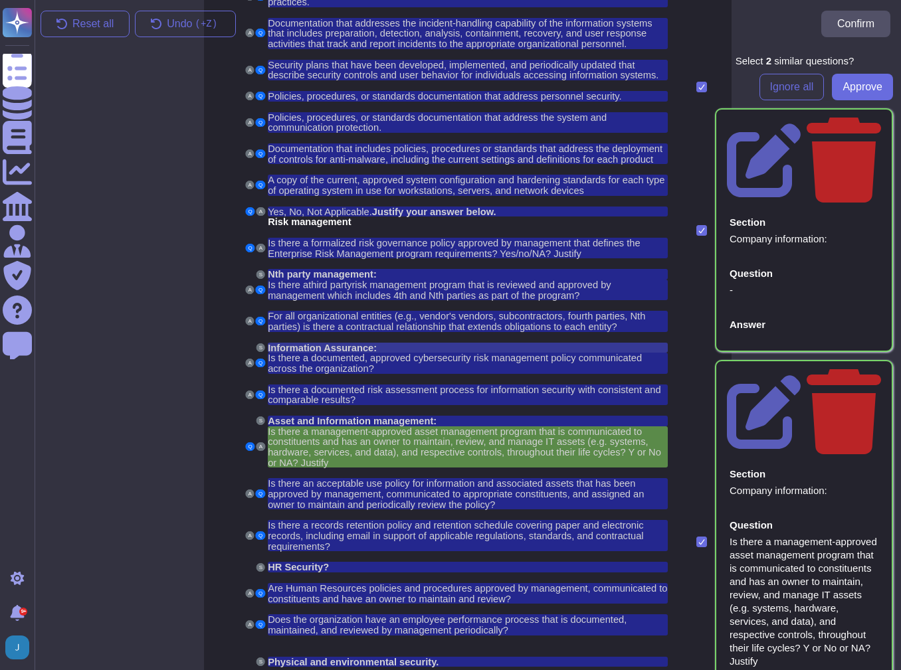
scroll to position [1410, 0]
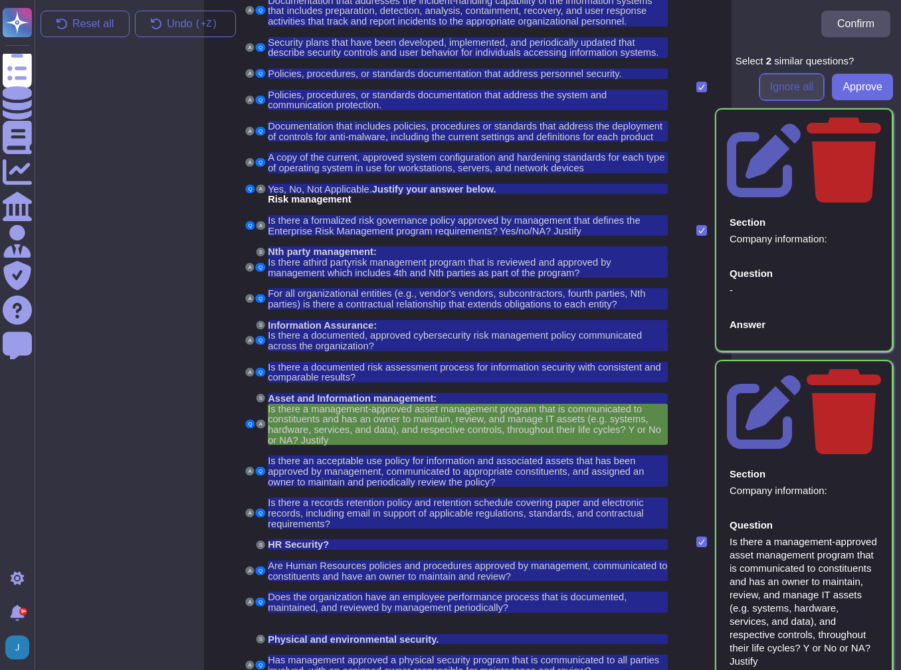
click at [763, 86] on button "Ignore all" at bounding box center [791, 87] width 65 height 27
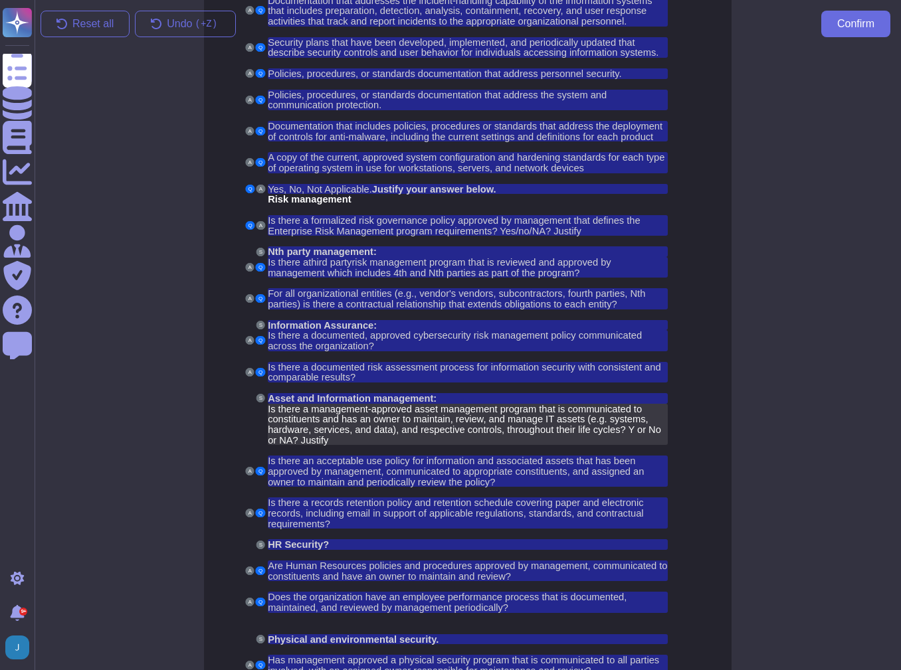
click at [436, 404] on span "Is there a management-approved asset management program that is communicated to…" at bounding box center [464, 425] width 393 height 42
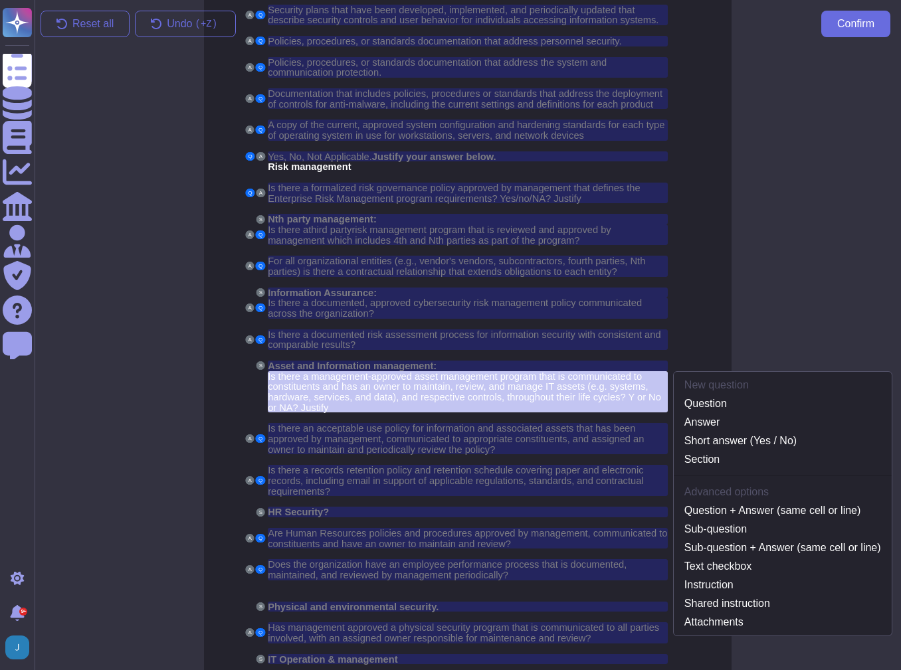
scroll to position [1443, 0]
click at [723, 502] on link "Question + Answer (same cell or line)" at bounding box center [783, 510] width 218 height 16
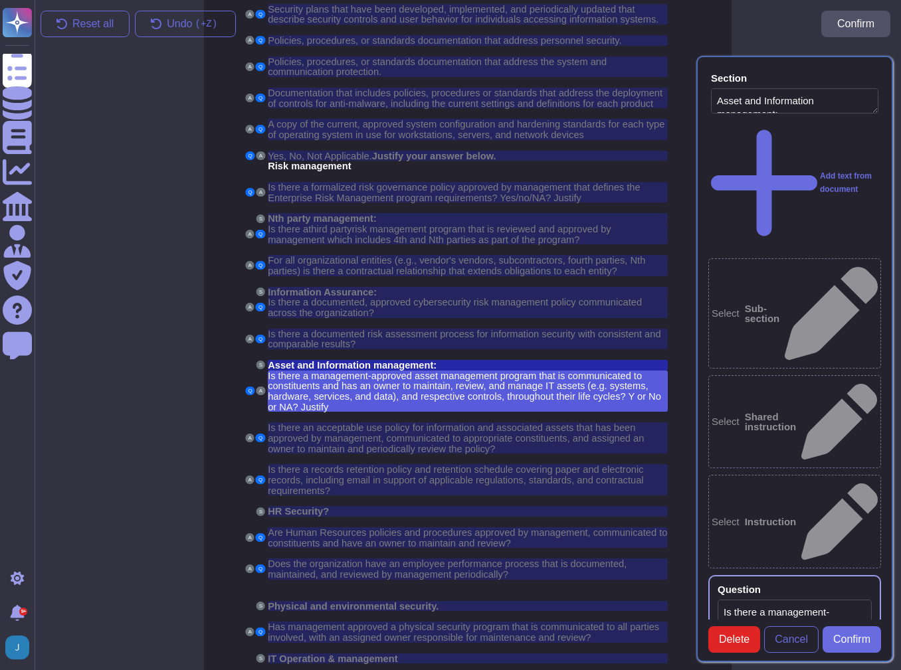
type textarea "Asset and Information management:"
type textarea "Is there a management-approved asset management program that is communicated to…"
click at [856, 662] on div "Section Asset and Information management: Add text from document Select Sub-sec…" at bounding box center [794, 359] width 197 height 606
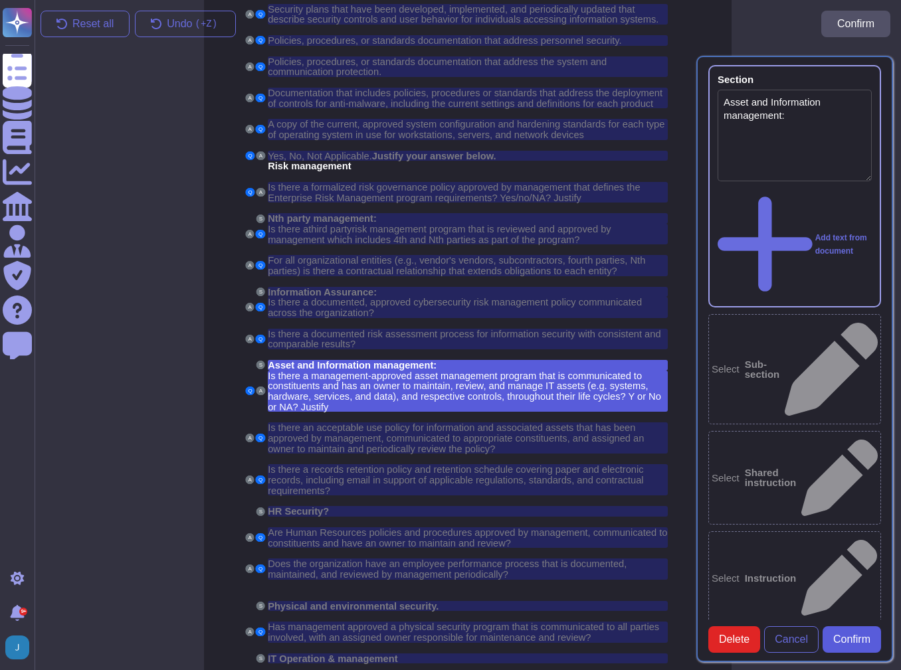
click at [848, 645] on span "Confirm" at bounding box center [851, 639] width 37 height 11
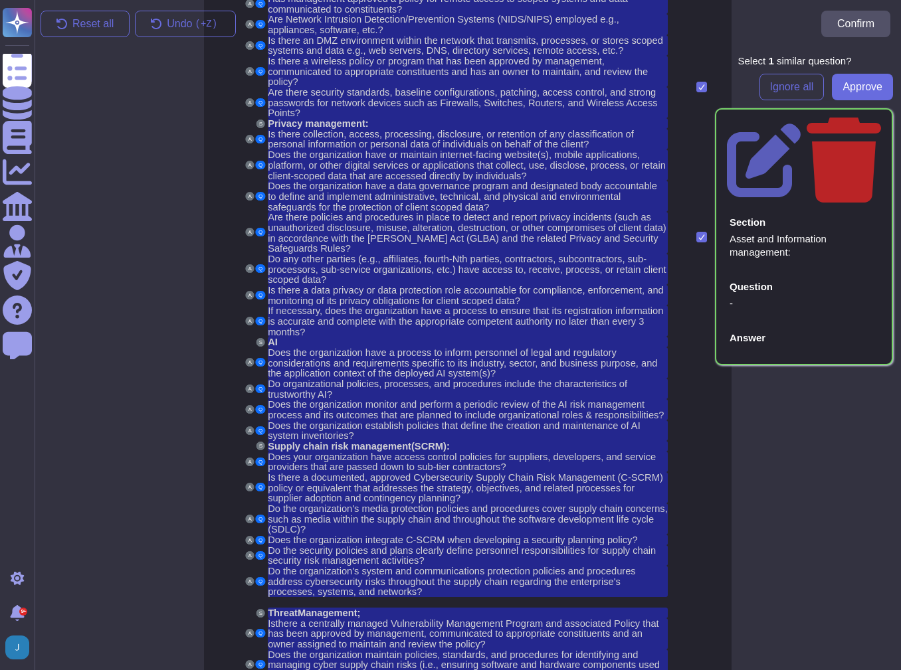
scroll to position [2899, 0]
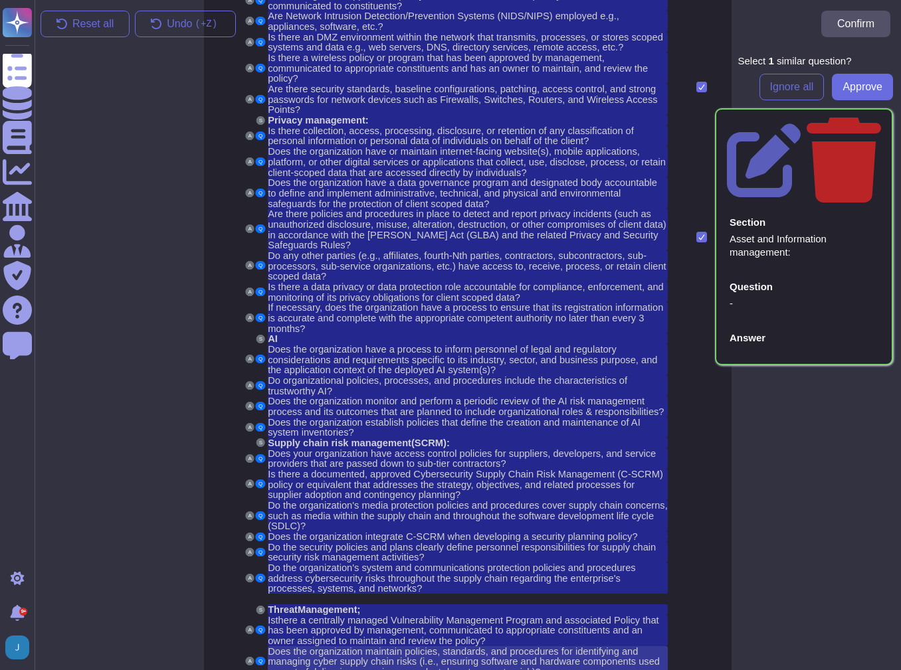
click at [324, 646] on span "Does the organization maintain policies, standards, and procedures for identify…" at bounding box center [464, 661] width 392 height 31
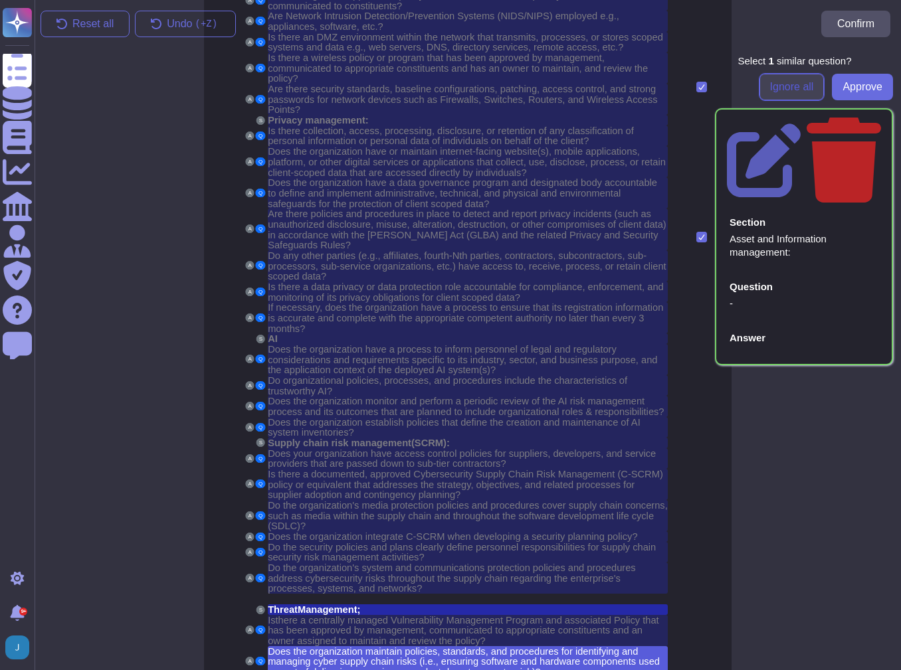
click at [774, 86] on span "Ignore all" at bounding box center [792, 87] width 44 height 11
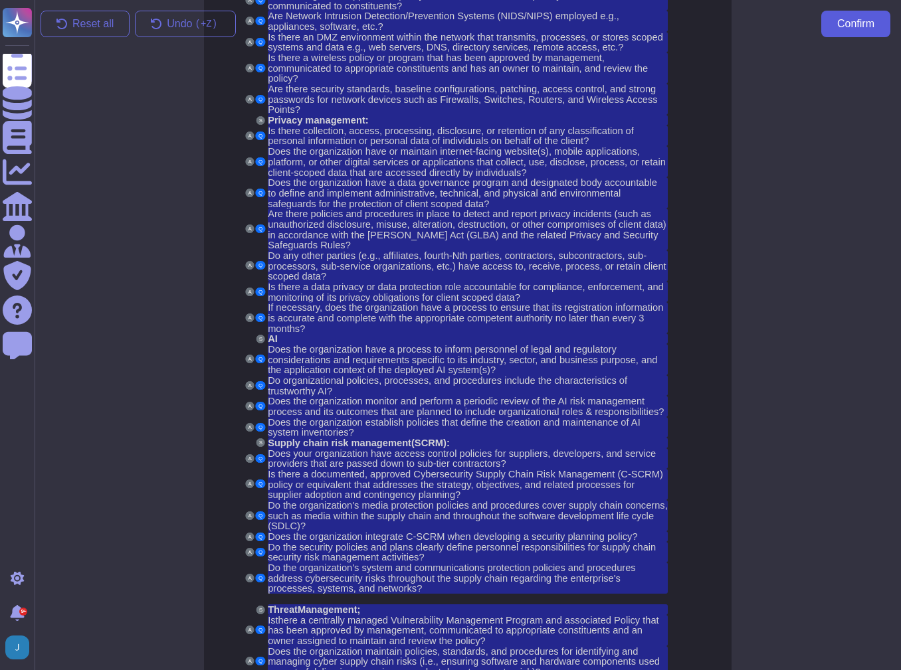
click at [853, 23] on span "Confirm" at bounding box center [855, 24] width 37 height 11
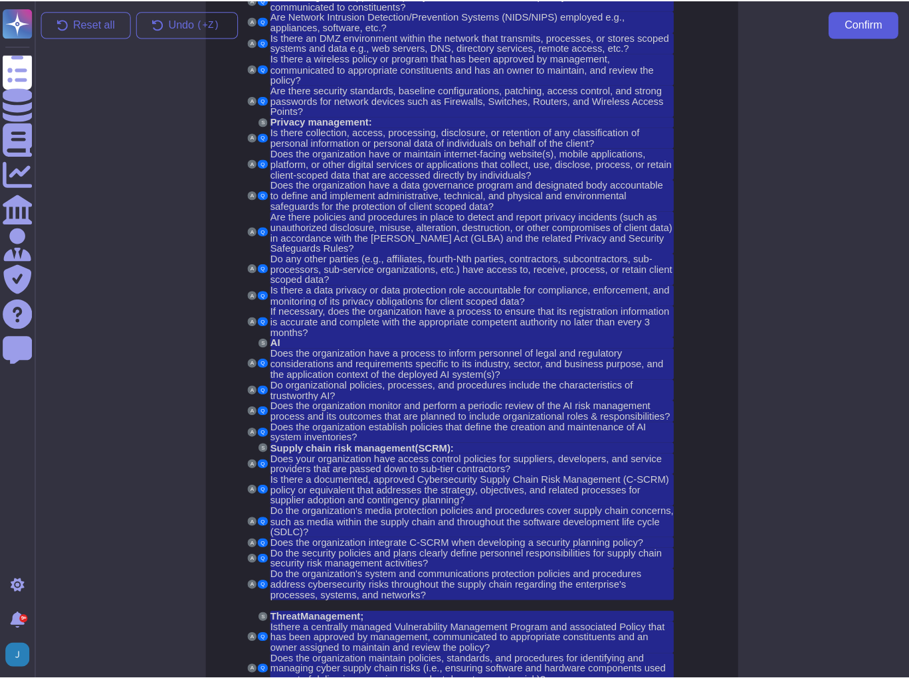
scroll to position [2891, 0]
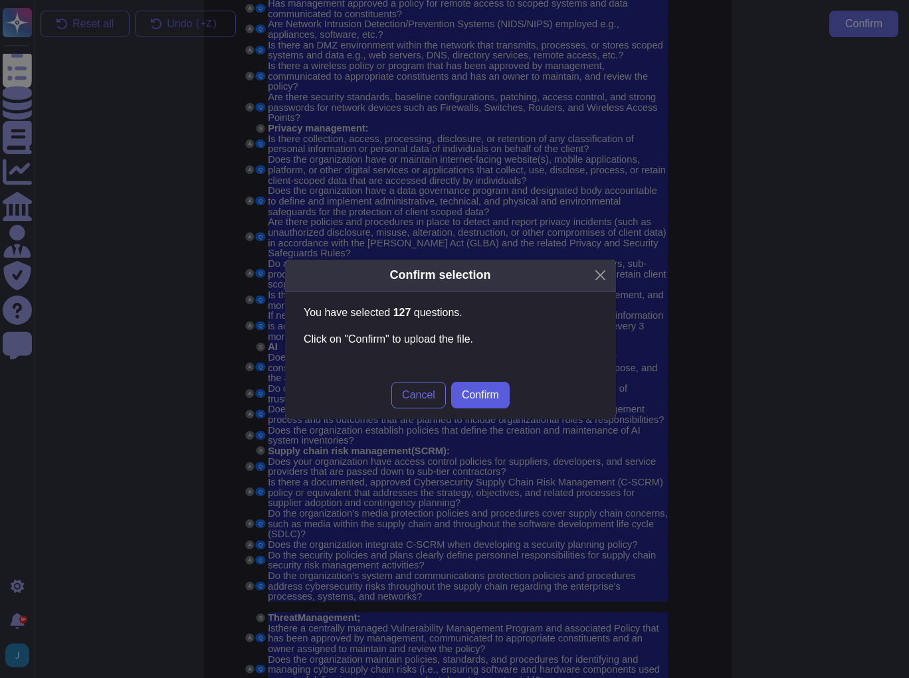
click at [492, 399] on span "Confirm" at bounding box center [480, 395] width 37 height 11
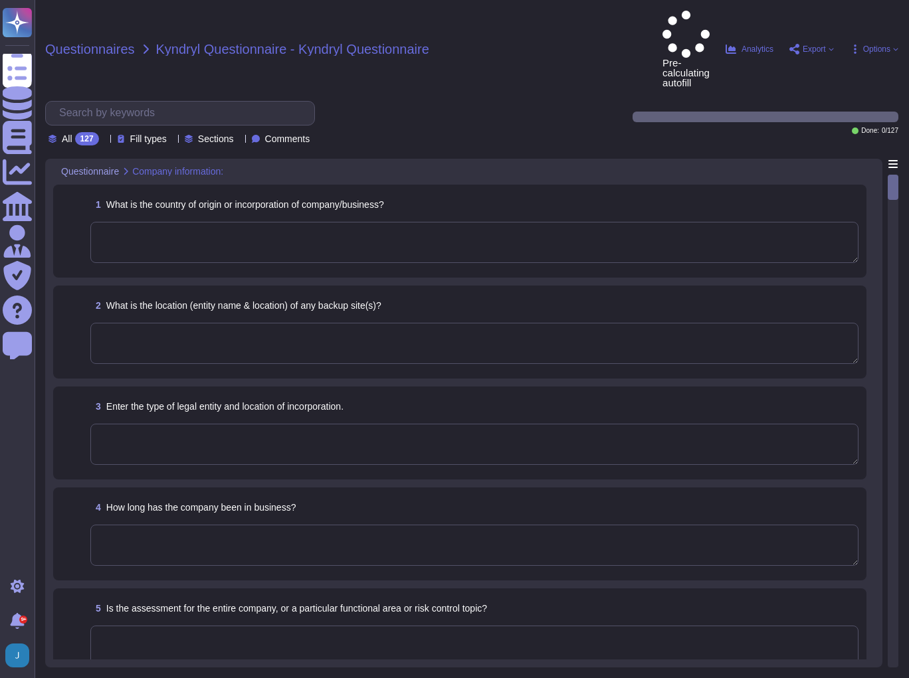
click at [112, 43] on span "Questionnaires" at bounding box center [90, 49] width 90 height 13
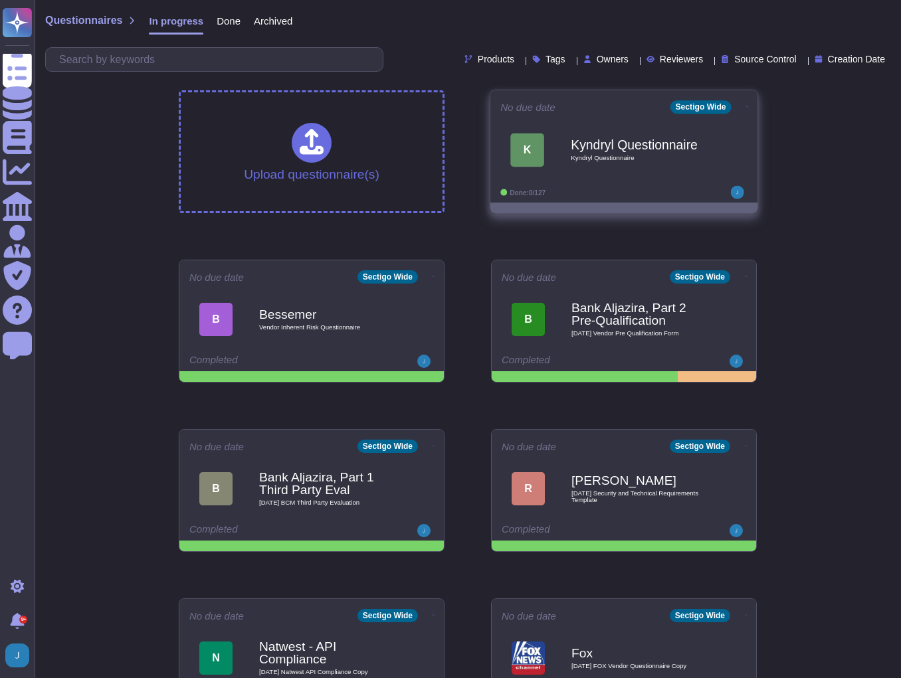
click at [594, 121] on div "K Kyndryl Questionnaire Kyndryl Questionnaire" at bounding box center [623, 149] width 247 height 67
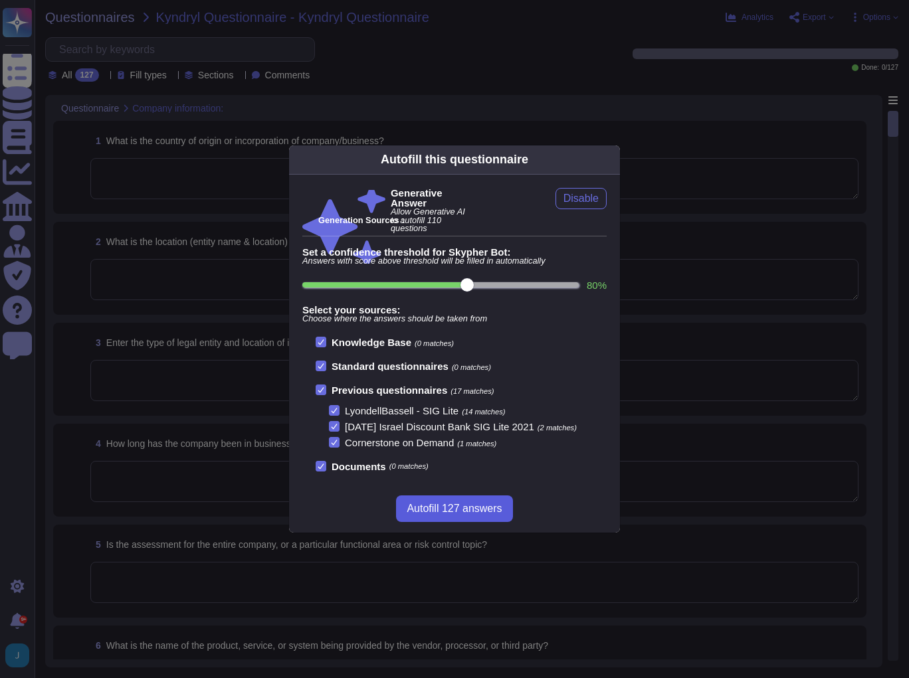
click at [464, 503] on span "Autofill 127 answers" at bounding box center [454, 508] width 95 height 11
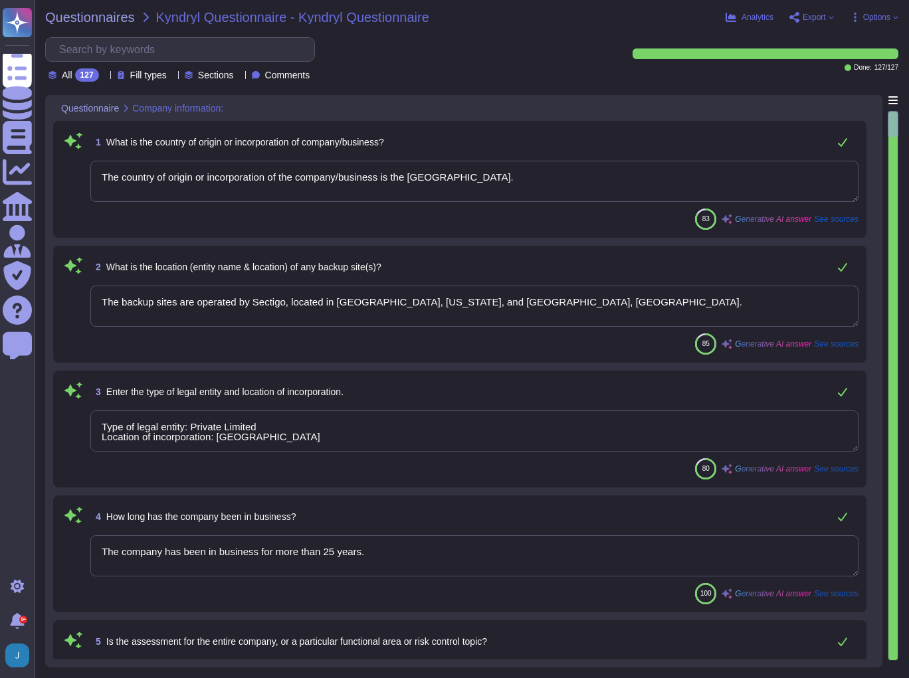
type textarea "The country of origin or incorporation of the company/business is the [GEOGRAPH…"
type textarea "The backup sites are operated by Sectigo, located in [GEOGRAPHIC_DATA], [US_STA…"
type textarea "Type of legal entity: Private Limited Location of incorporation: [GEOGRAPHIC_DA…"
type textarea "The company has been in business for more than 25 years."
type textarea "The assessment is conducted for the entire company, covering all functional are…"
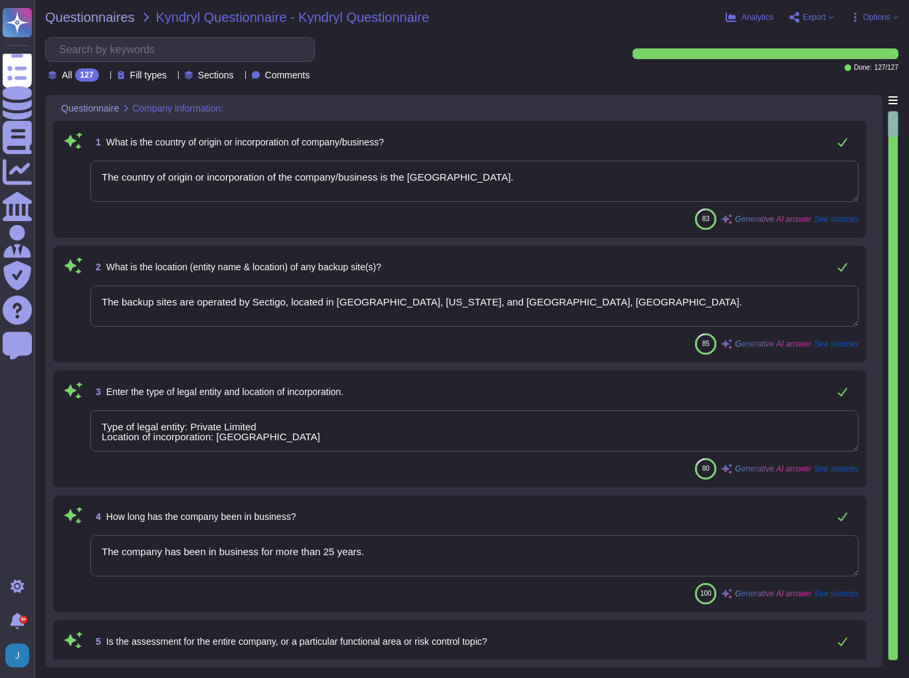
type textarea "The name of the product being provided by the vendor is "Sectigo Certificate Ma…"
type textarea "Sectigo offers a range of digital identity solutions aimed at enhancing securit…"
